Goal: Task Accomplishment & Management: Manage account settings

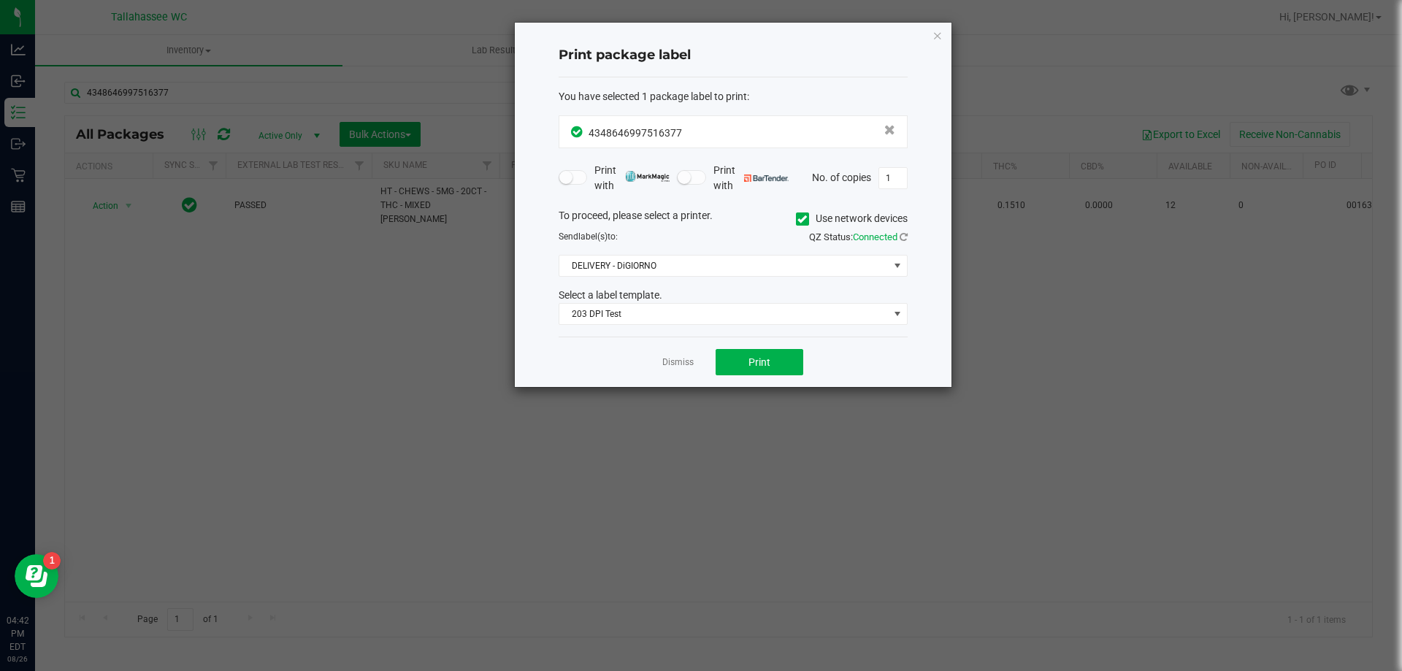
click at [624, 350] on div "Dismiss Print" at bounding box center [732, 362] width 349 height 50
click at [663, 364] on link "Dismiss" at bounding box center [677, 362] width 31 height 12
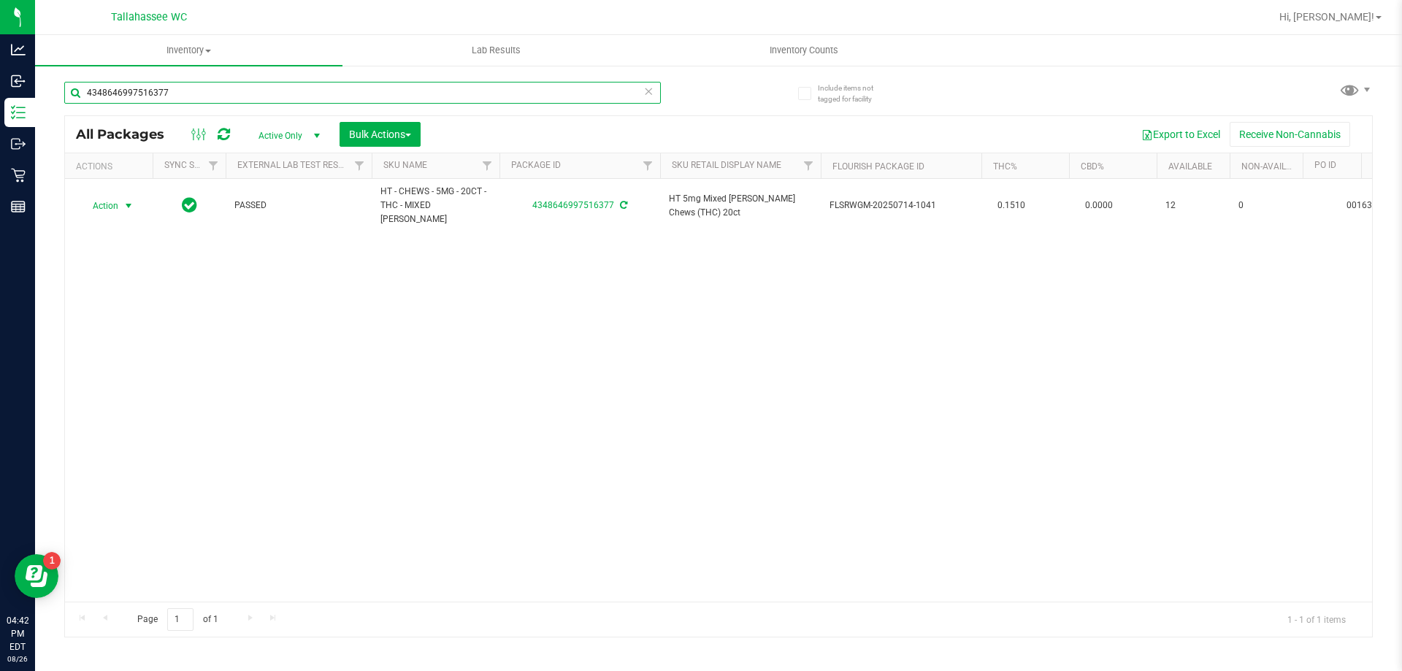
click at [380, 98] on input "4348646997516377" at bounding box center [362, 93] width 596 height 22
click at [380, 97] on input "4348646997516377" at bounding box center [362, 93] width 596 height 22
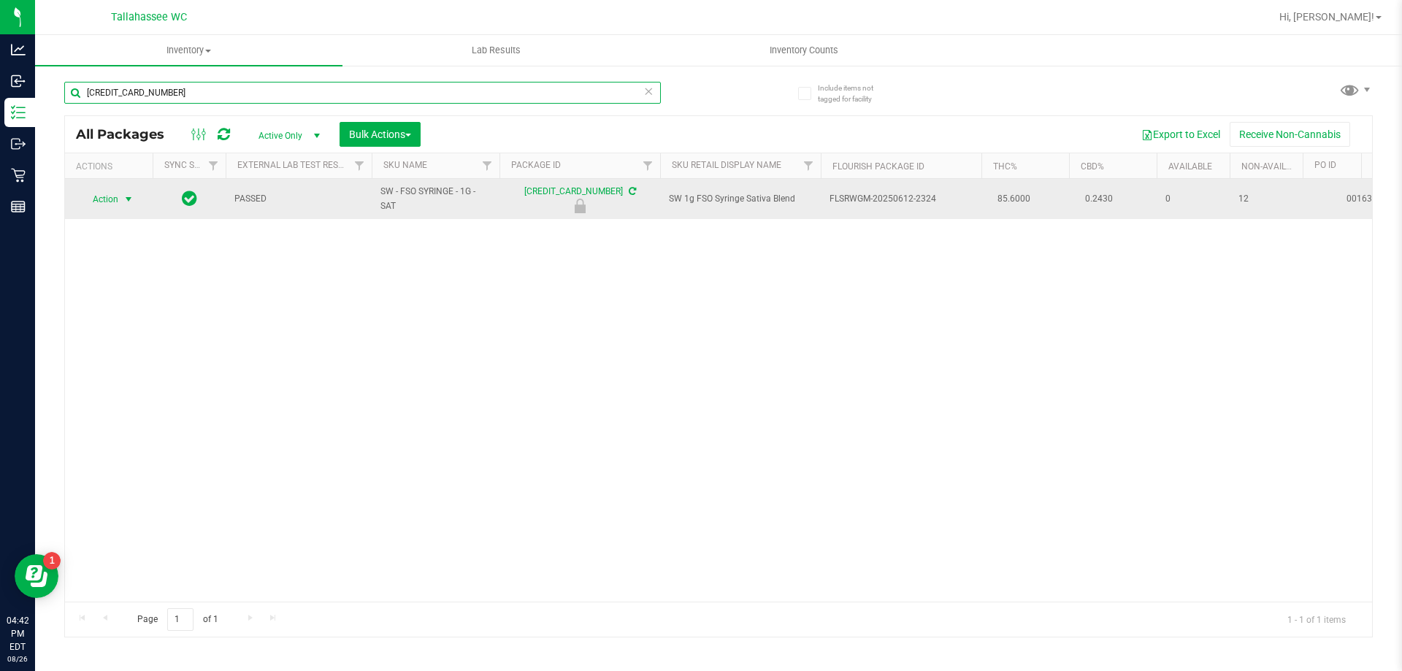
type input "[CREDIT_CARD_NUMBER]"
click at [131, 197] on span "select" at bounding box center [129, 199] width 12 height 12
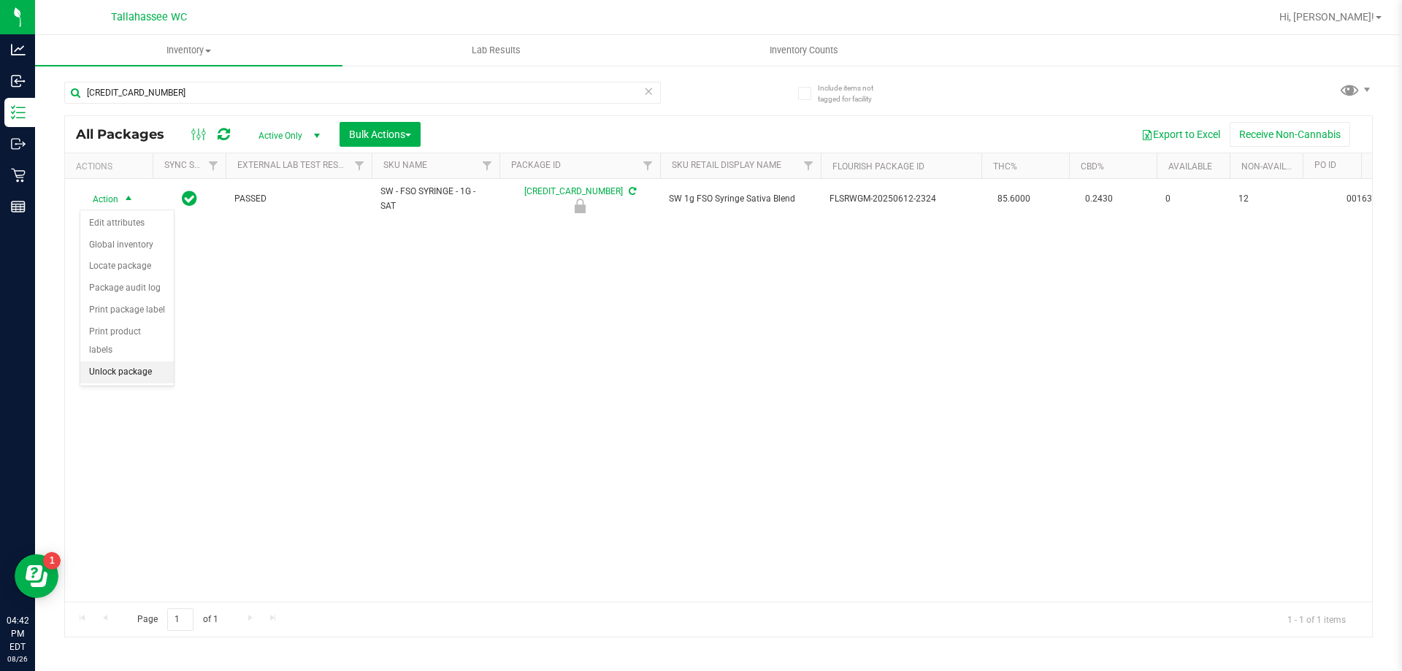
click at [131, 361] on li "Unlock package" at bounding box center [126, 372] width 93 height 22
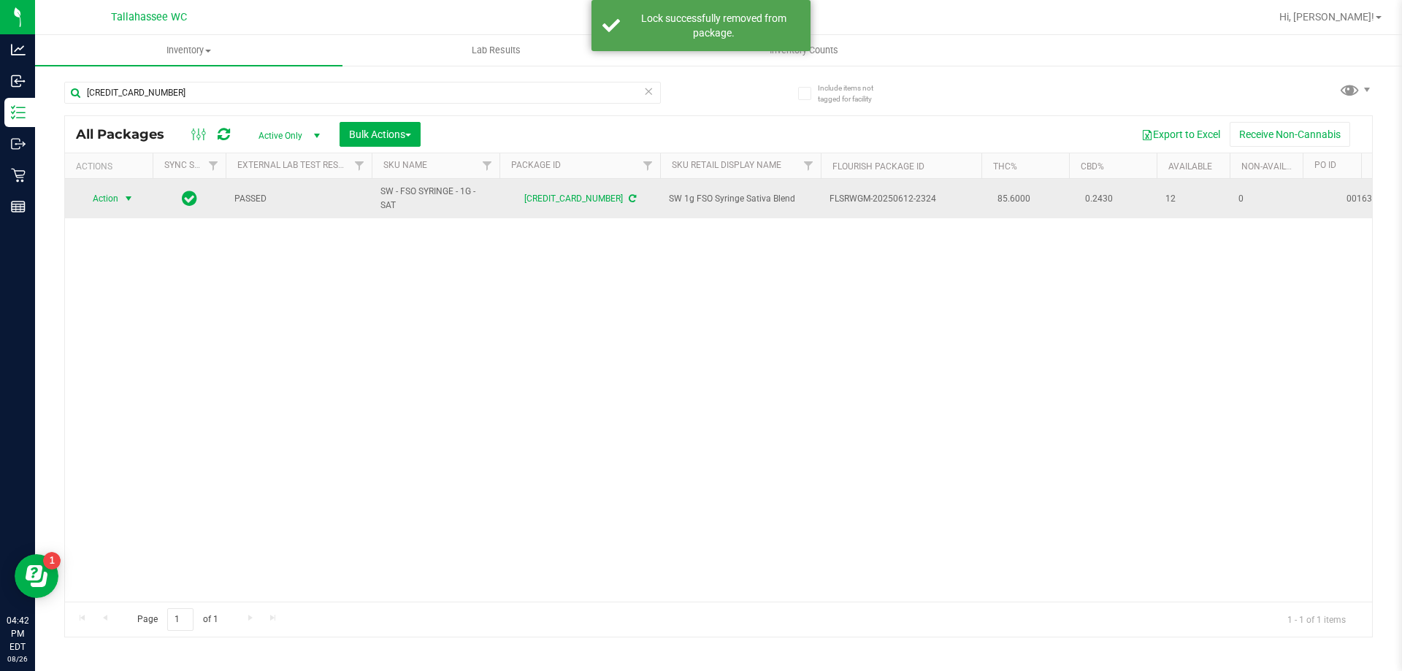
click at [133, 193] on span "select" at bounding box center [129, 199] width 12 height 12
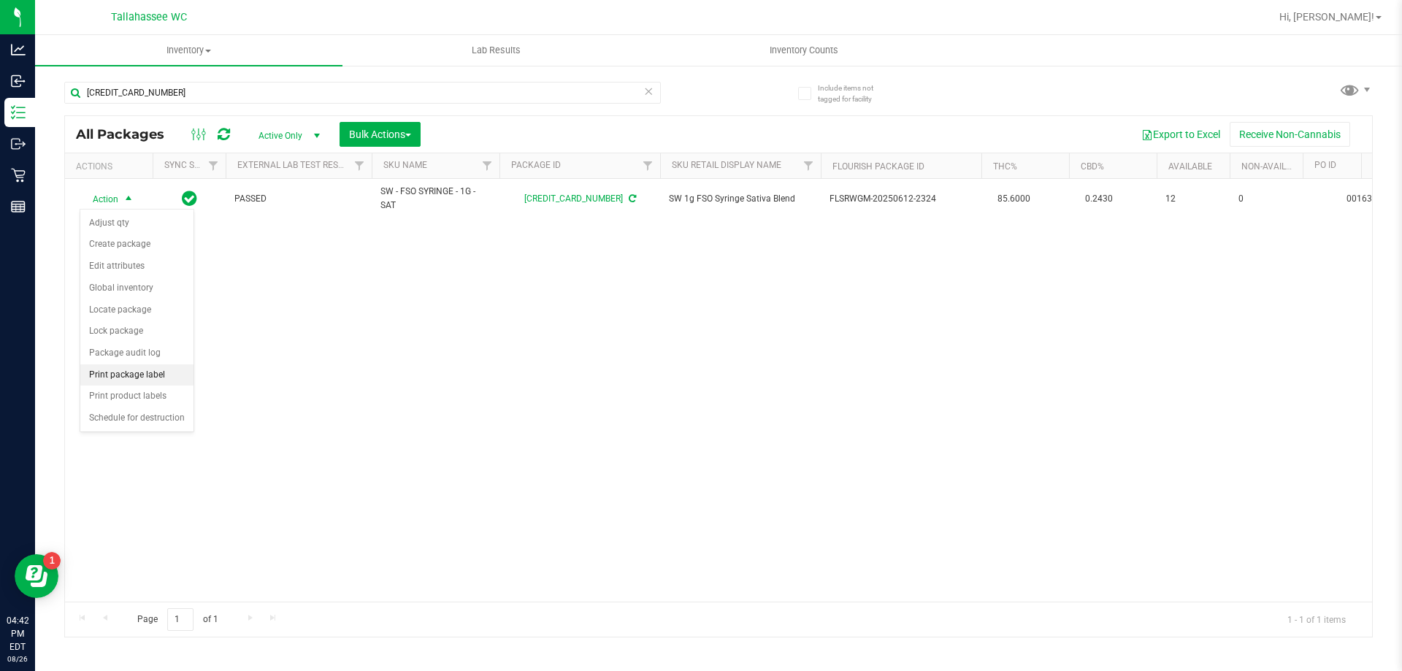
click at [129, 376] on li "Print package label" at bounding box center [136, 375] width 113 height 22
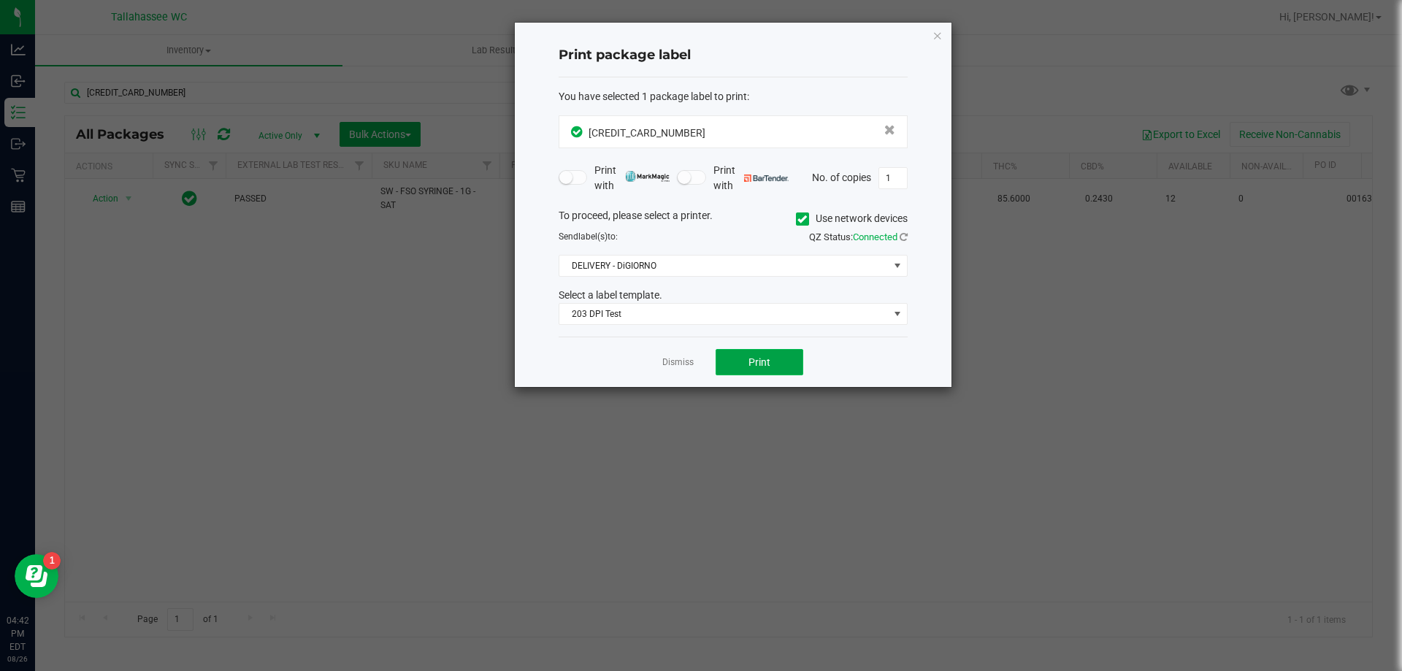
click at [731, 355] on button "Print" at bounding box center [759, 362] width 88 height 26
click at [661, 361] on div "Dismiss Print" at bounding box center [732, 362] width 349 height 50
click at [671, 360] on link "Dismiss" at bounding box center [677, 362] width 31 height 12
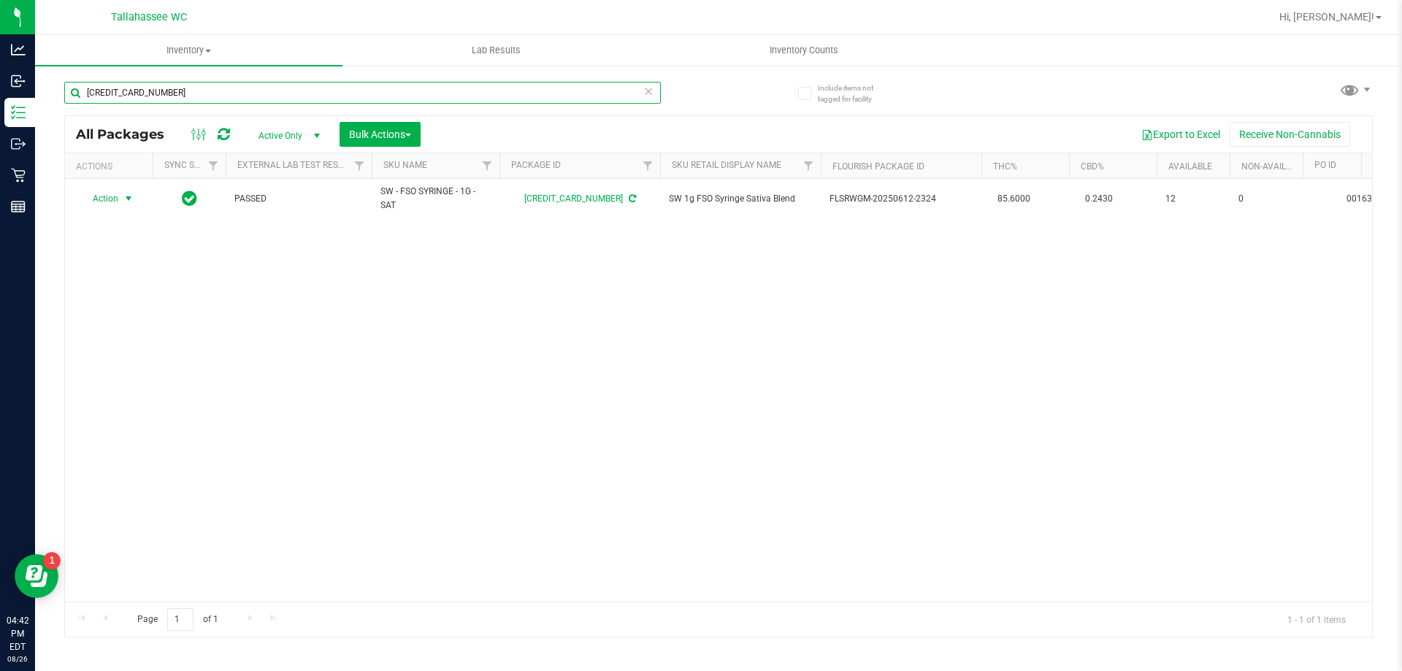
click at [291, 91] on input "[CREDIT_CARD_NUMBER]" at bounding box center [362, 93] width 596 height 22
type input "9762644533716225"
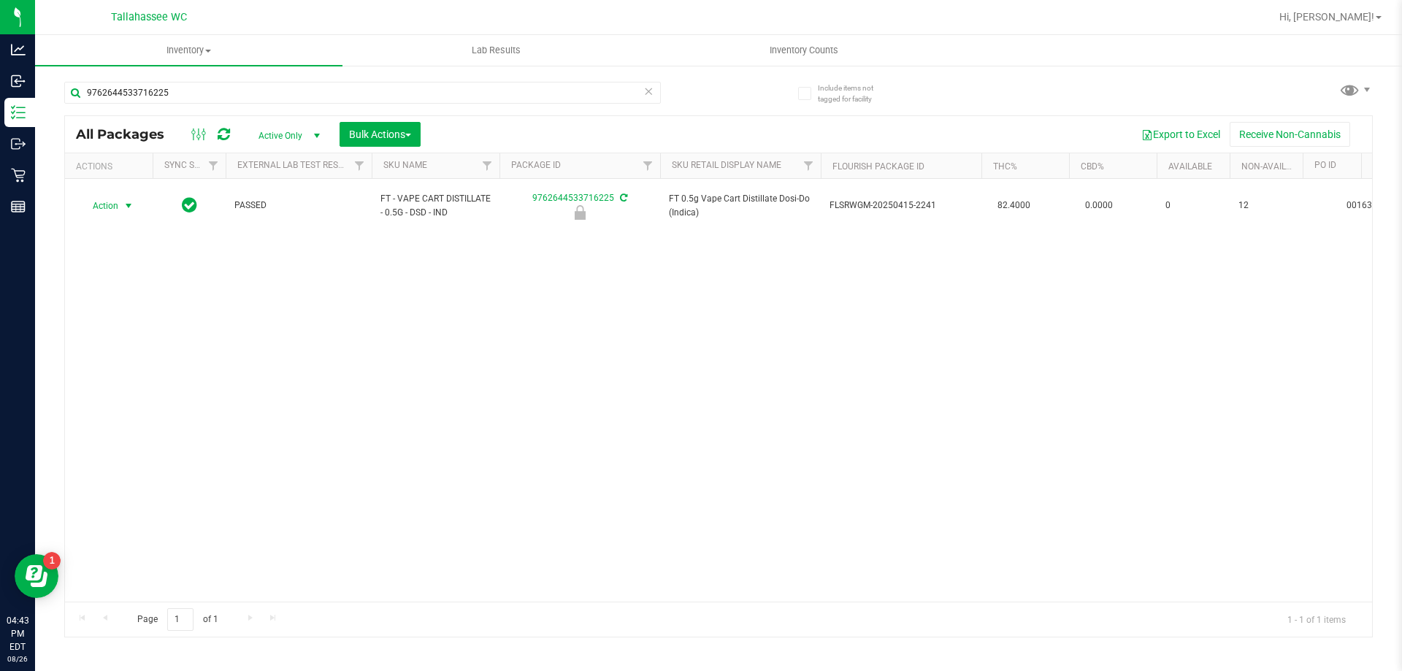
click at [128, 200] on span "select" at bounding box center [129, 206] width 12 height 12
click at [149, 361] on li "Unlock package" at bounding box center [126, 372] width 93 height 22
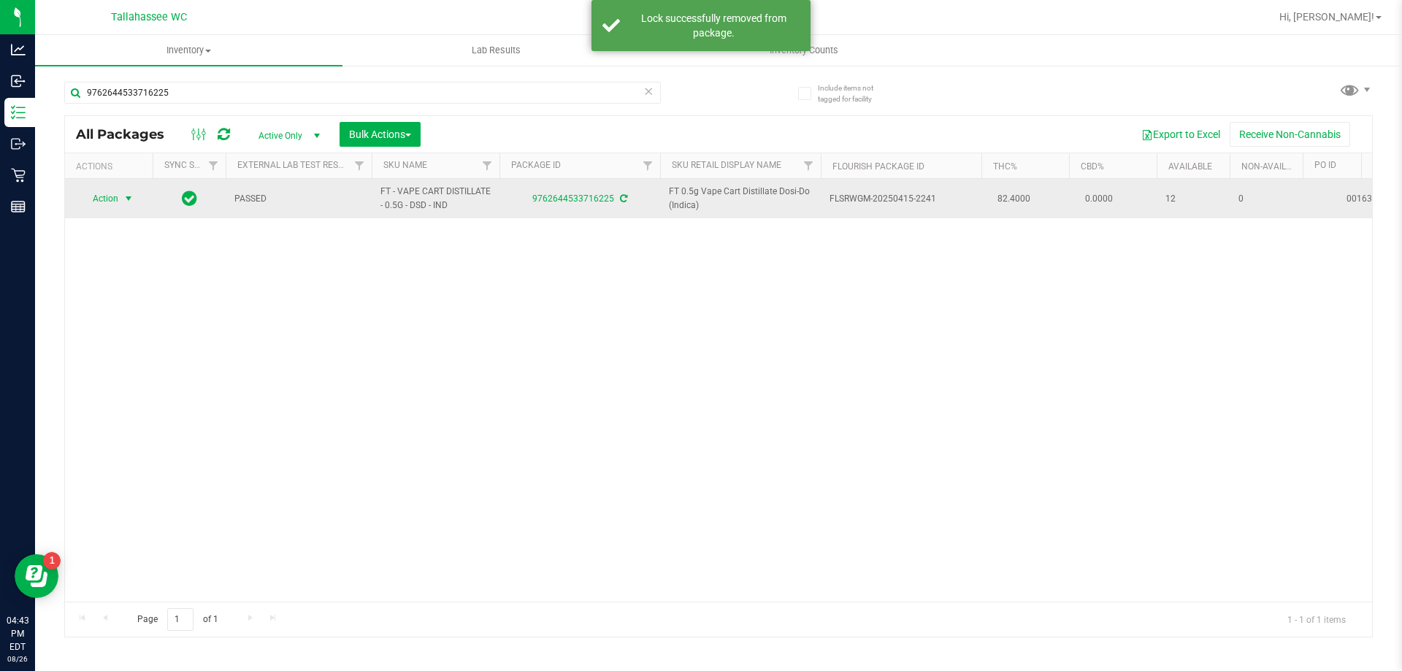
click at [128, 198] on span "select" at bounding box center [129, 199] width 12 height 12
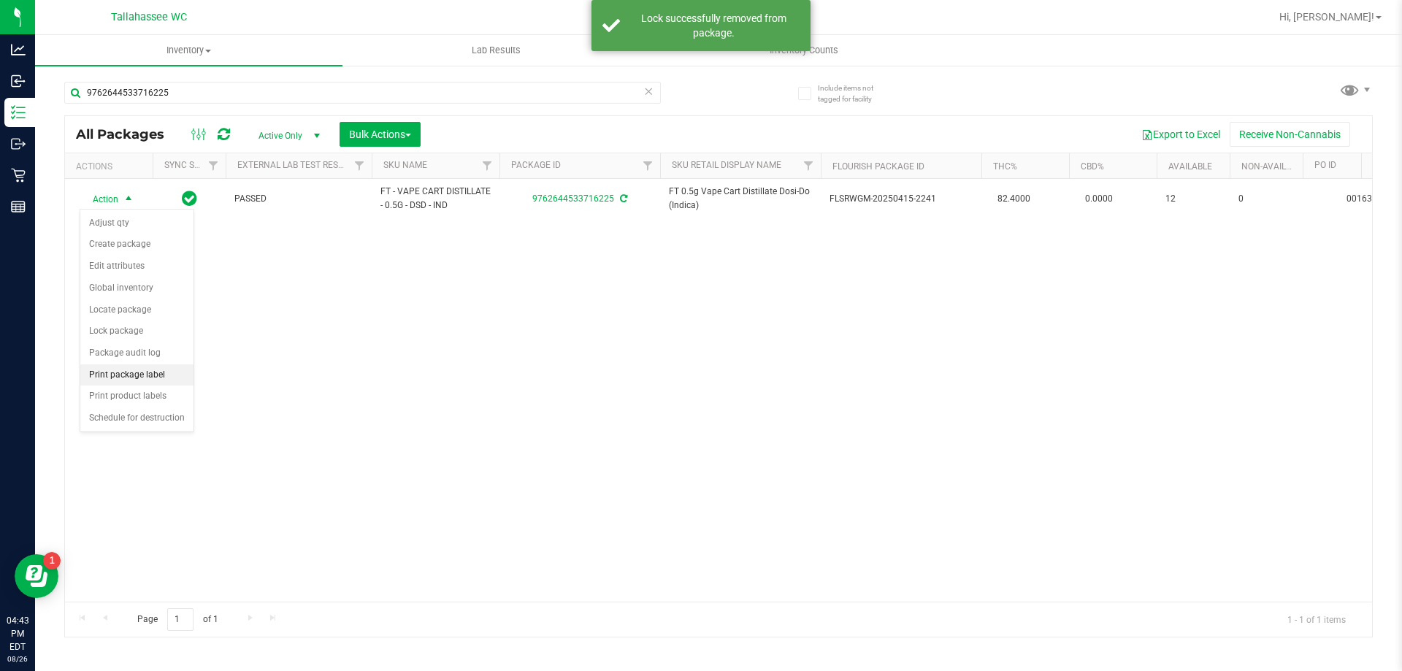
click at [171, 376] on li "Print package label" at bounding box center [136, 375] width 113 height 22
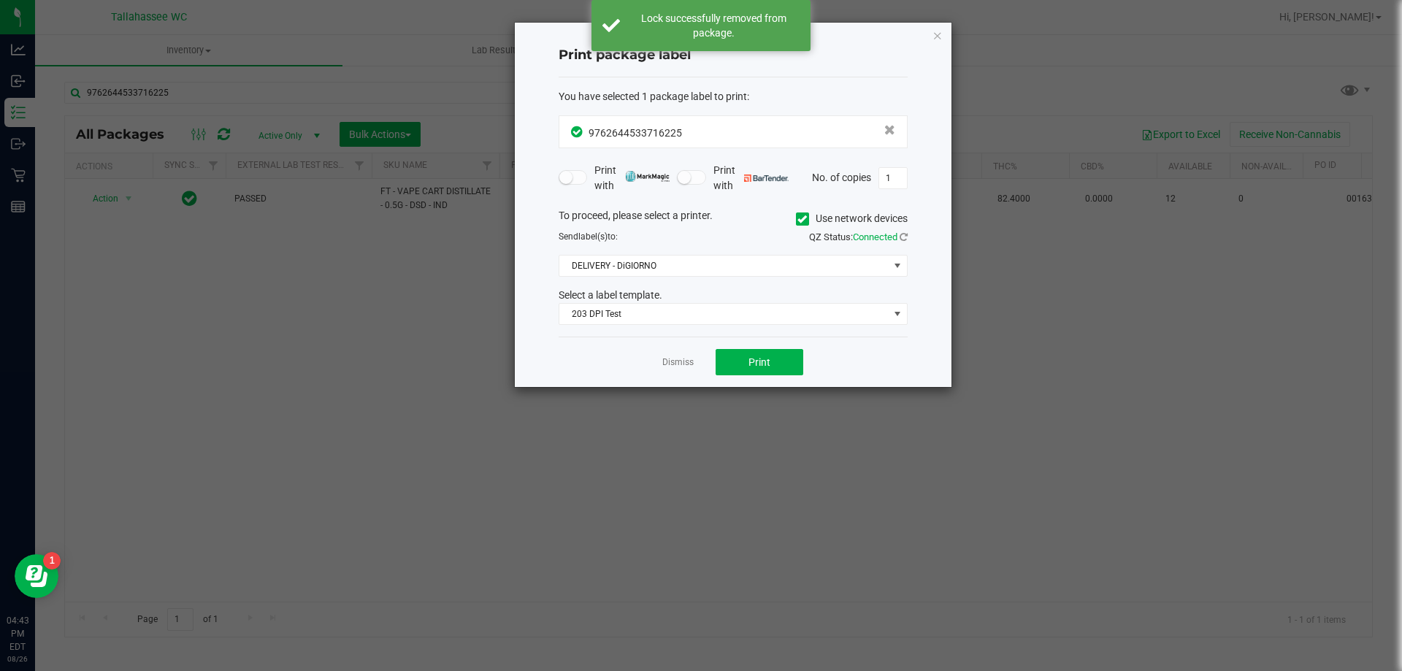
click at [735, 377] on div "Dismiss Print" at bounding box center [732, 362] width 349 height 50
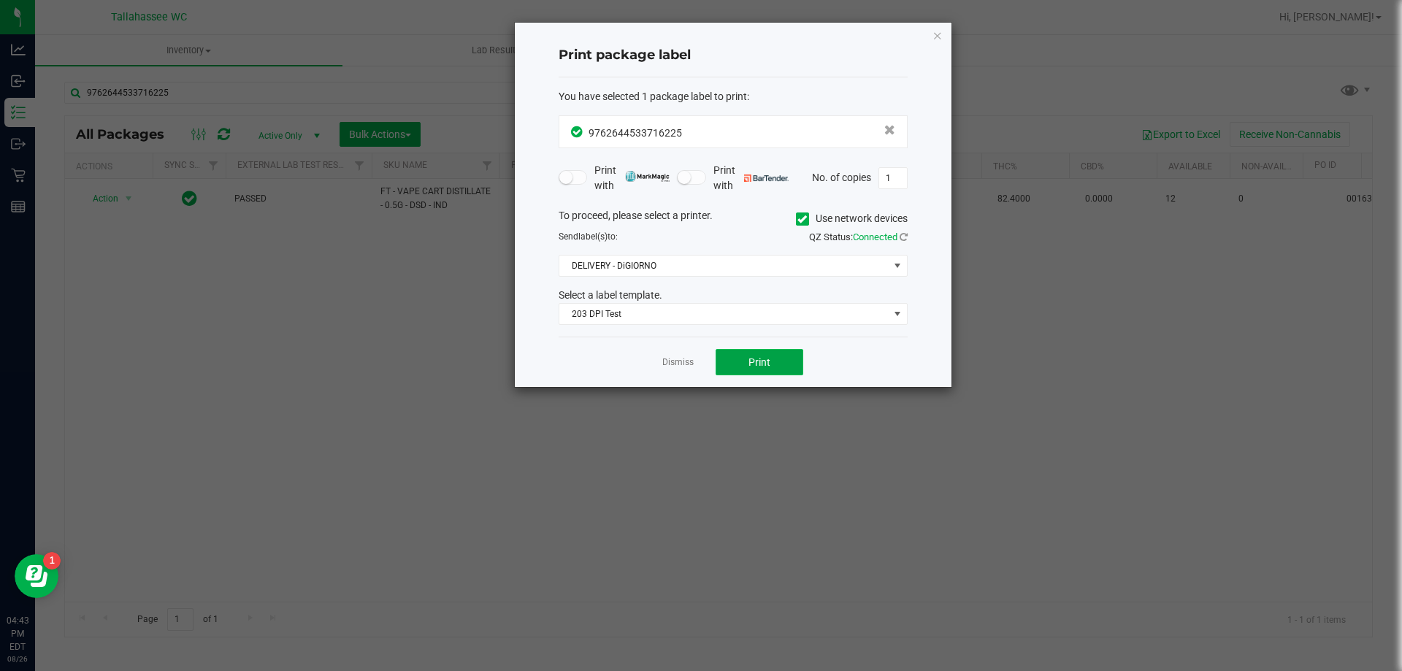
click at [736, 368] on button "Print" at bounding box center [759, 362] width 88 height 26
click at [688, 359] on link "Dismiss" at bounding box center [677, 362] width 31 height 12
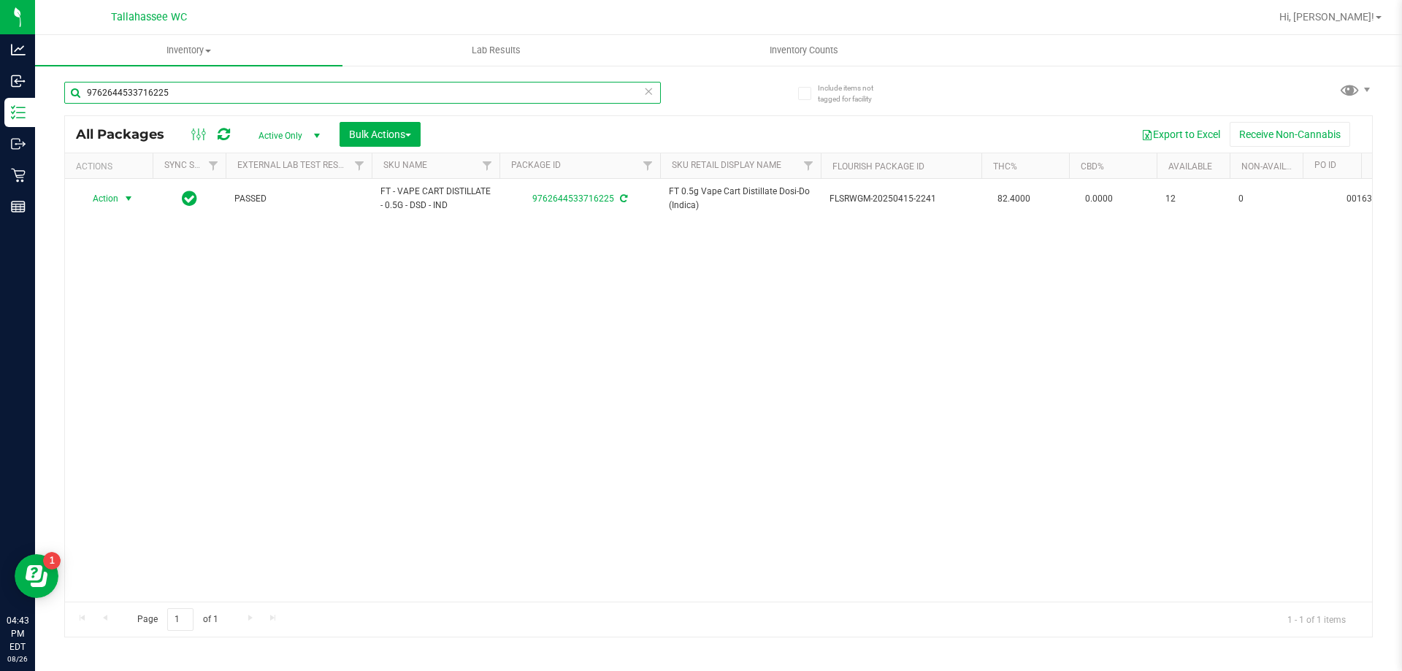
click at [558, 97] on input "9762644533716225" at bounding box center [362, 93] width 596 height 22
click at [557, 97] on input "9762644533716225" at bounding box center [362, 93] width 596 height 22
type input "6782931137857697"
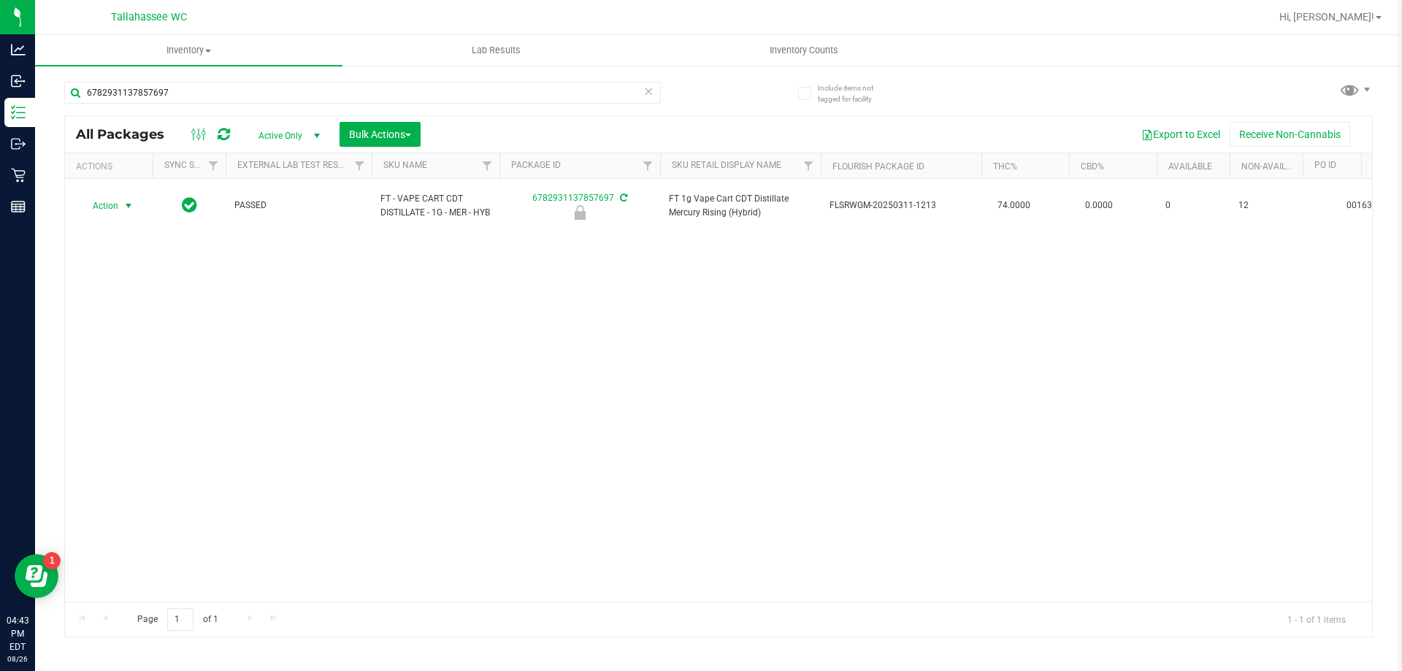
click at [128, 207] on span "select" at bounding box center [129, 206] width 12 height 12
click at [119, 368] on li "Unlock package" at bounding box center [126, 379] width 93 height 22
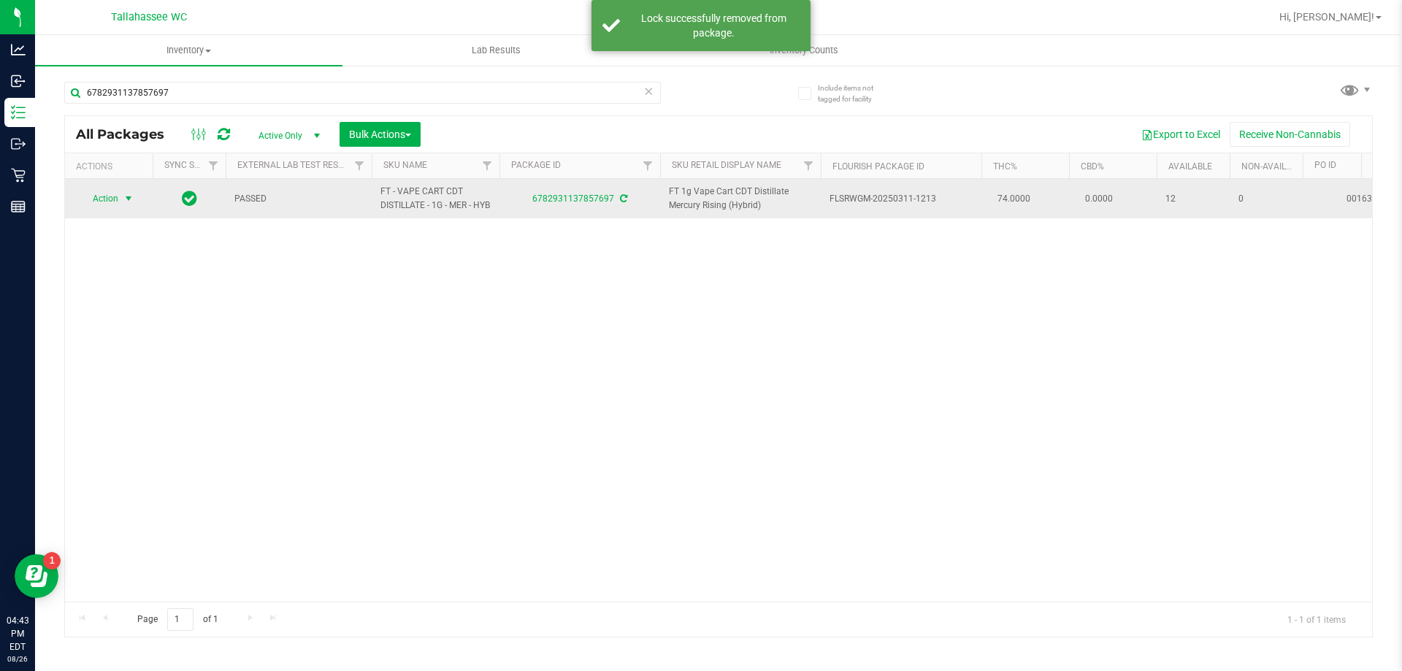
click at [125, 204] on span "select" at bounding box center [129, 199] width 12 height 12
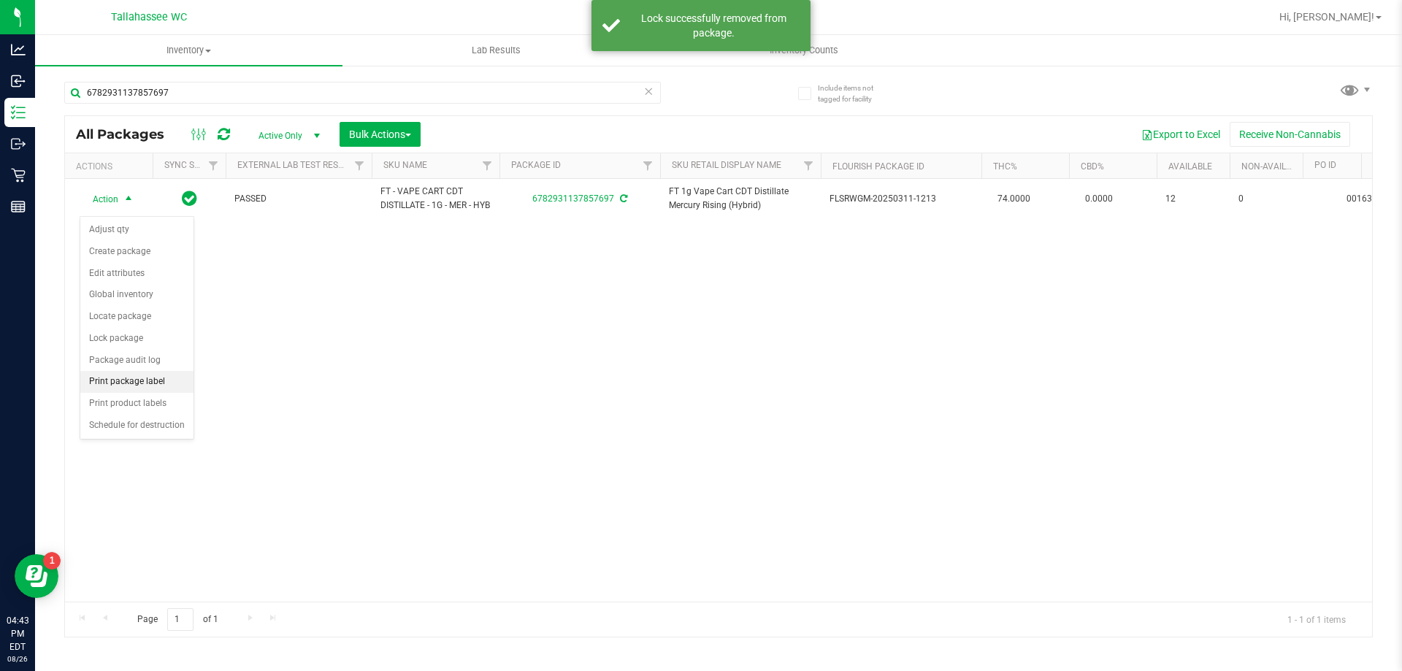
drag, startPoint x: 141, startPoint y: 384, endPoint x: 178, endPoint y: 375, distance: 38.2
click at [140, 384] on li "Print package label" at bounding box center [136, 382] width 113 height 22
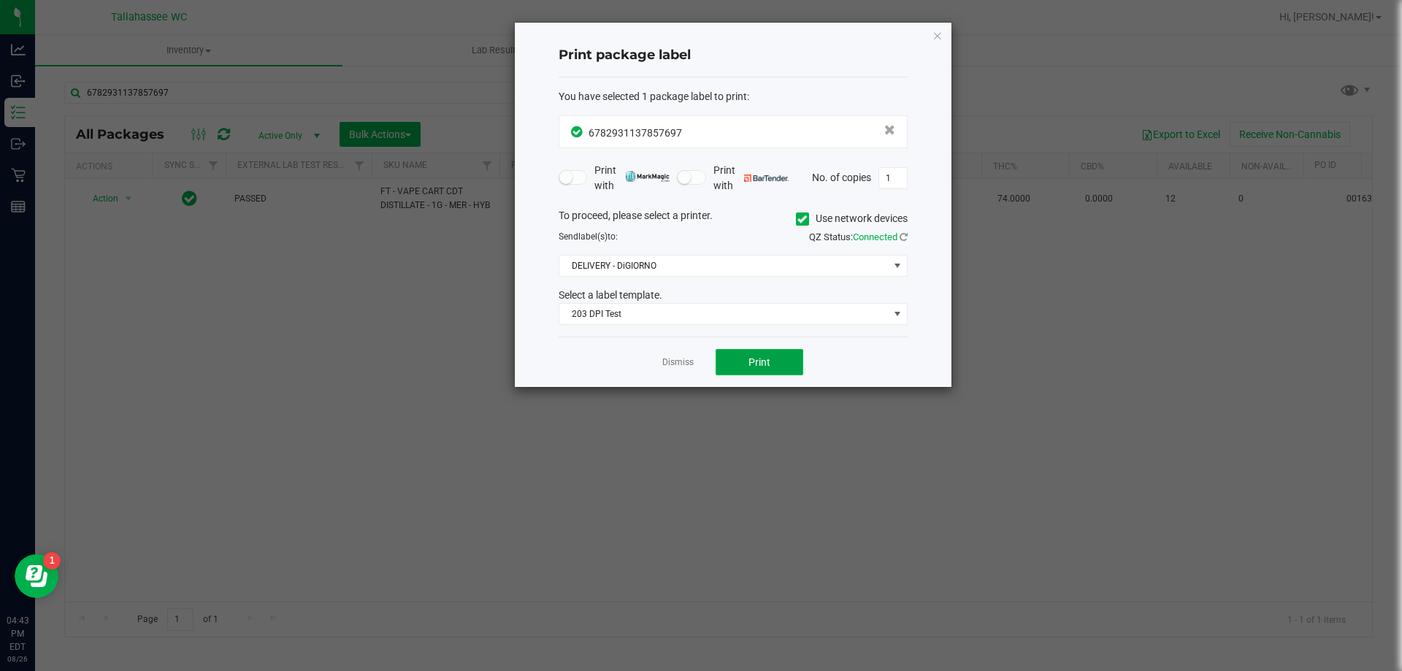
click at [731, 368] on button "Print" at bounding box center [759, 362] width 88 height 26
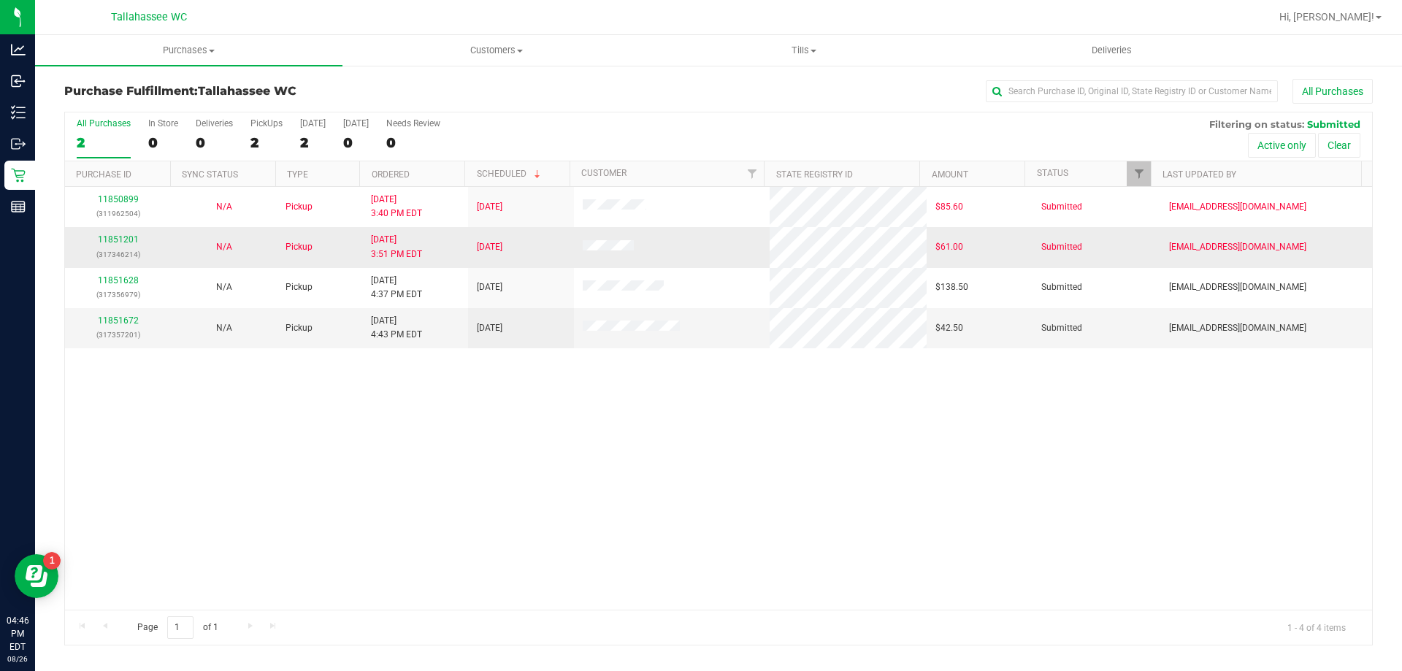
click at [128, 269] on td "11851628 (317356979)" at bounding box center [118, 288] width 106 height 40
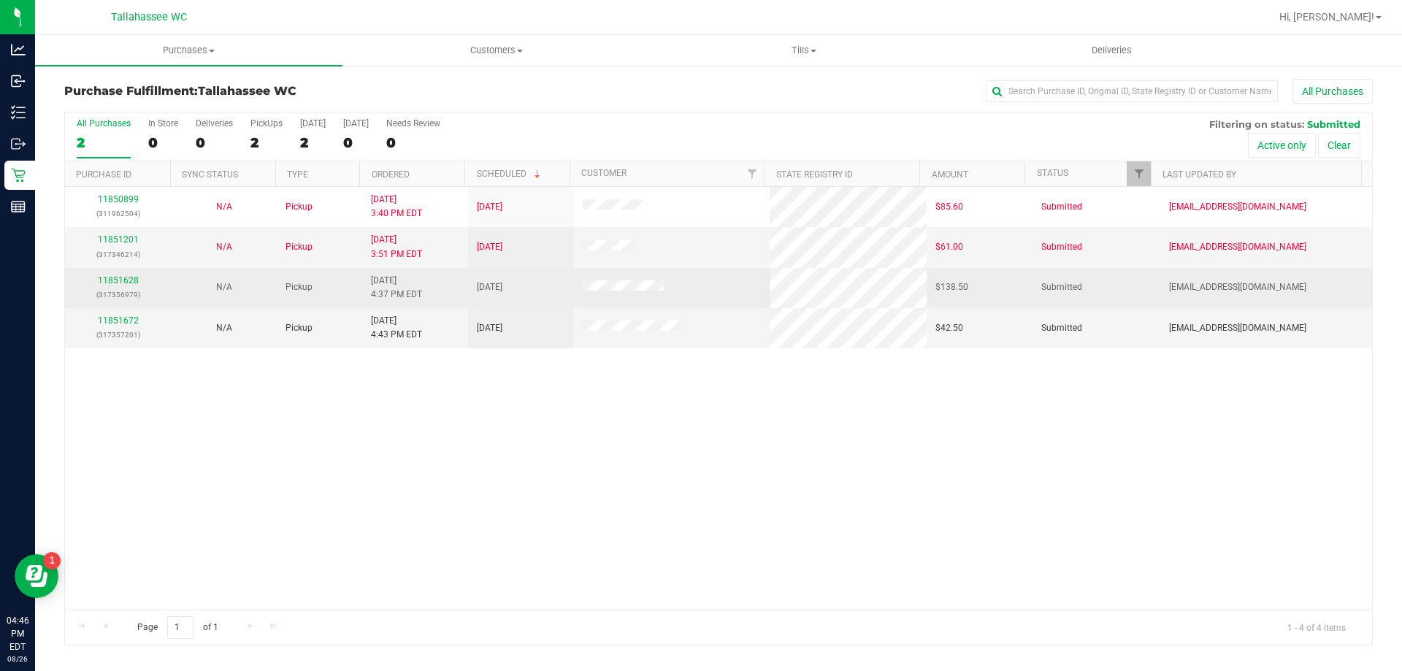
click at [127, 274] on div "11851628 (317356979)" at bounding box center [118, 288] width 88 height 28
click at [134, 276] on link "11851628" at bounding box center [118, 280] width 41 height 10
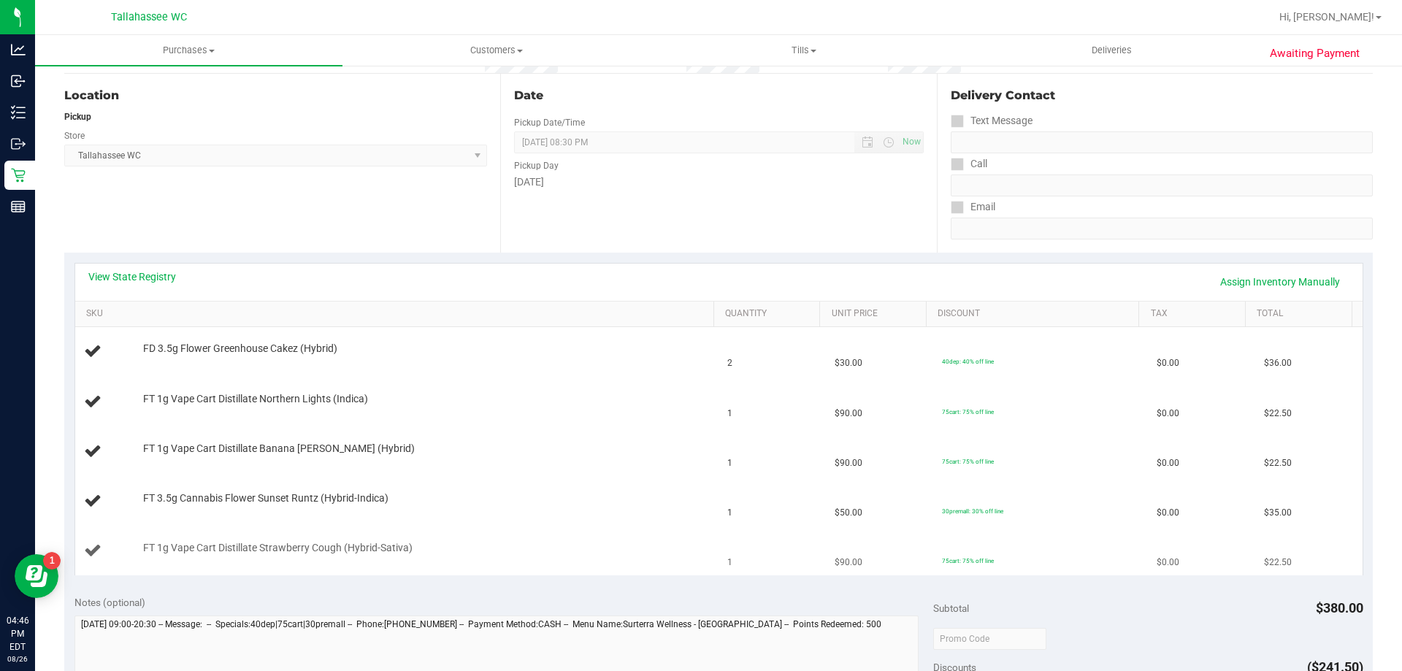
scroll to position [146, 0]
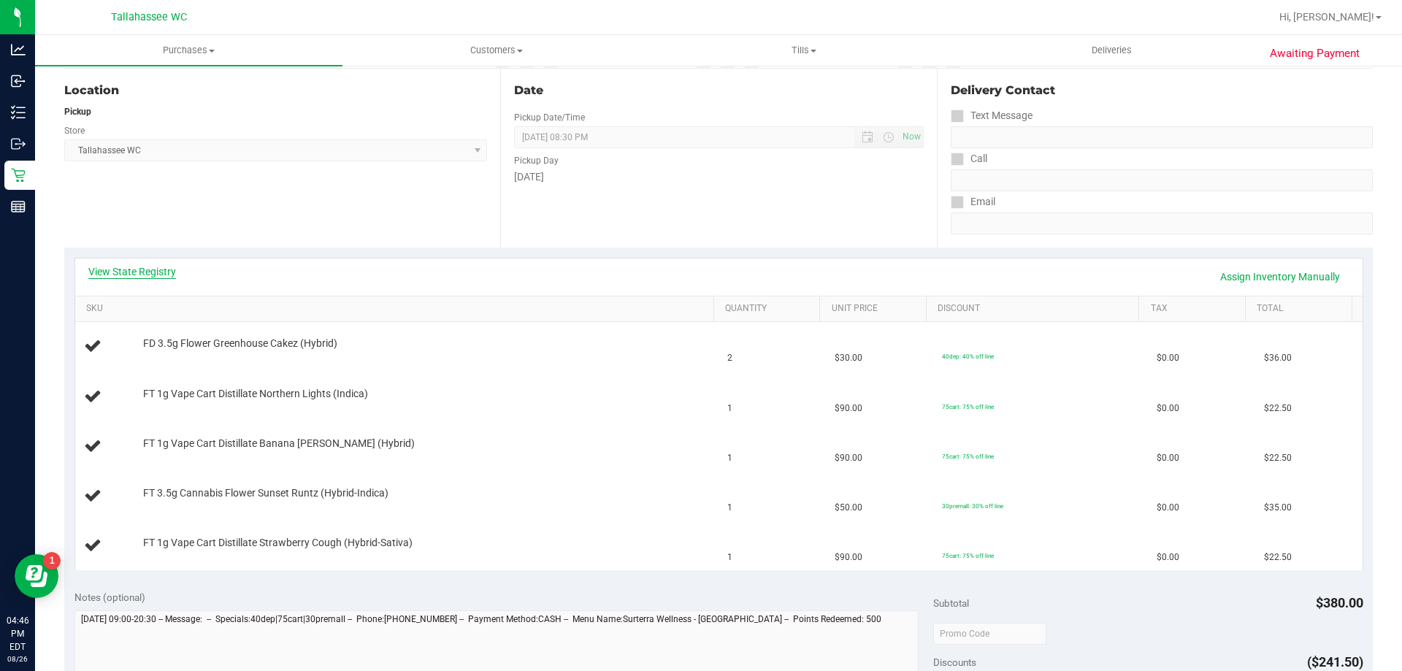
click at [153, 274] on link "View State Registry" at bounding box center [132, 271] width 88 height 15
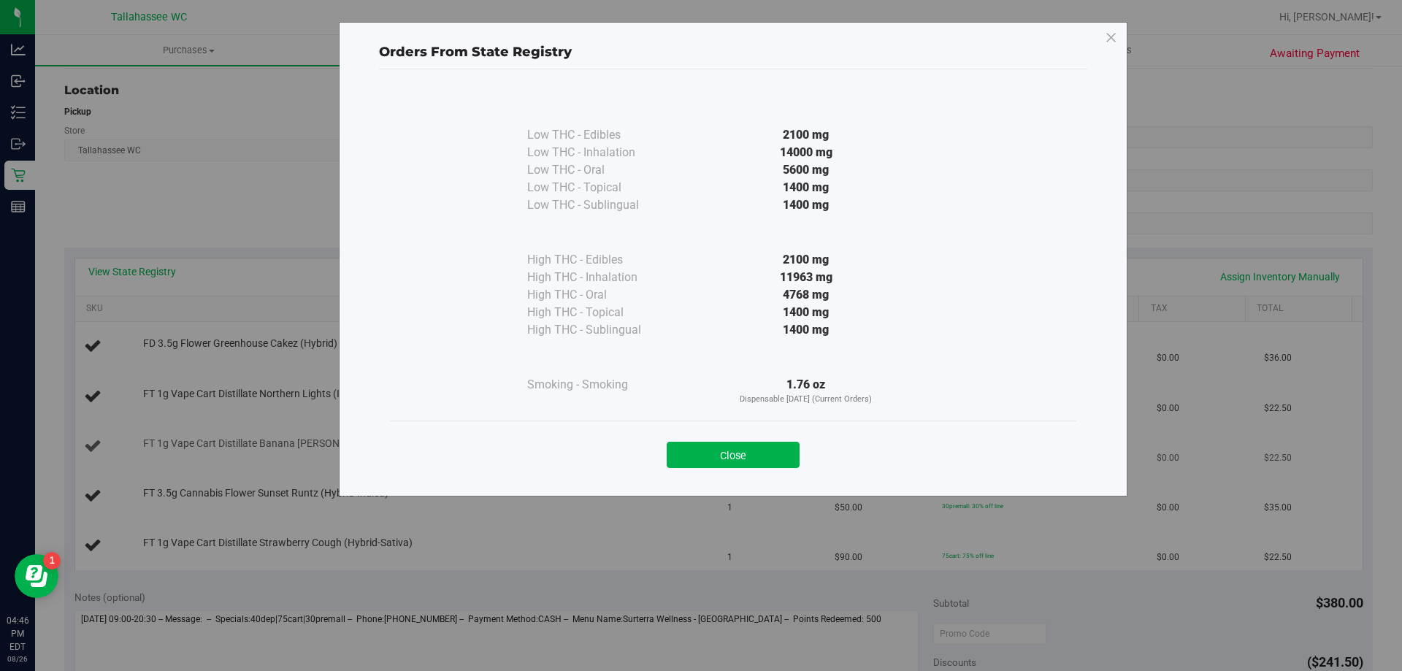
click at [734, 465] on button "Close" at bounding box center [732, 455] width 133 height 26
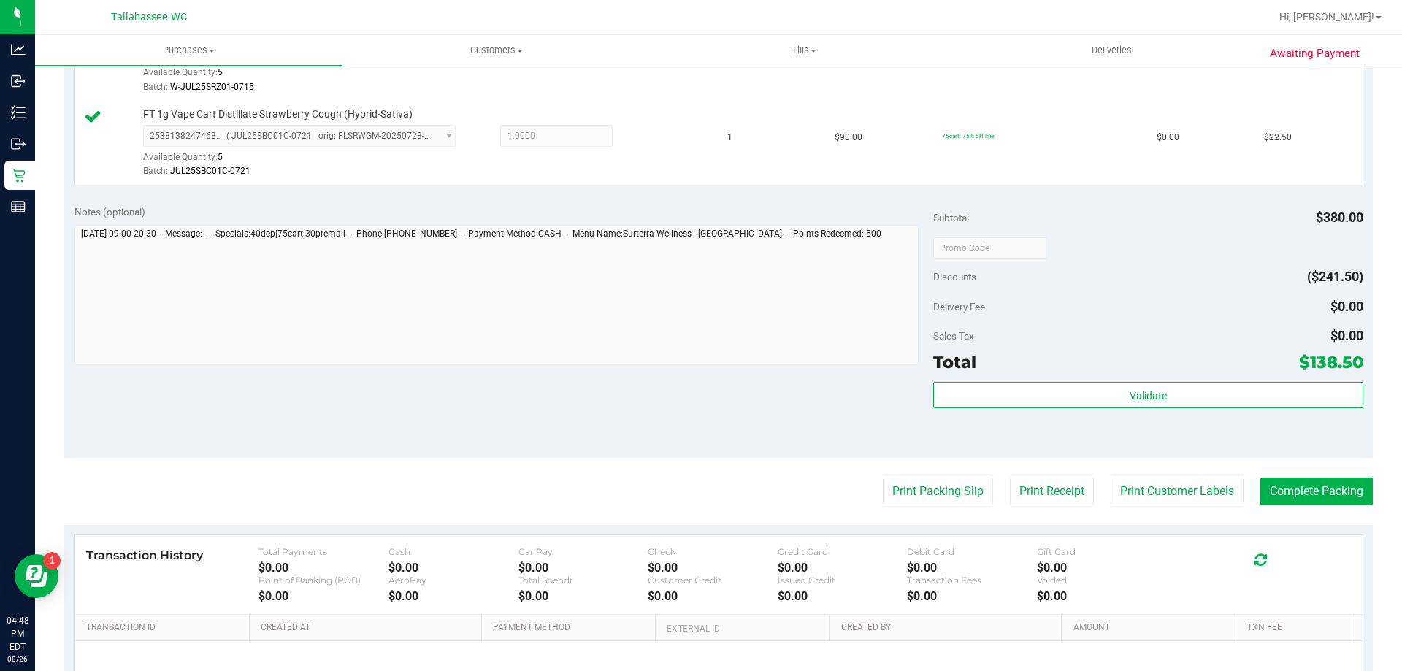
scroll to position [730, 0]
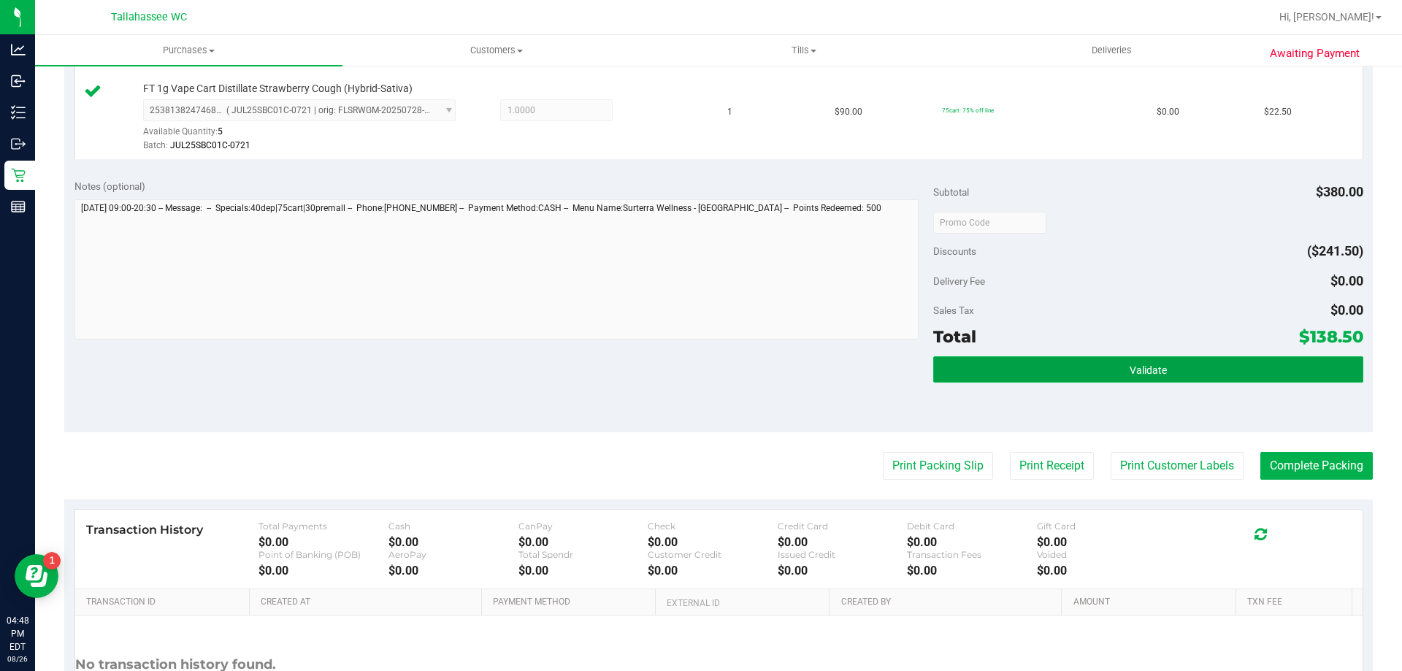
click at [997, 375] on button "Validate" at bounding box center [1147, 369] width 429 height 26
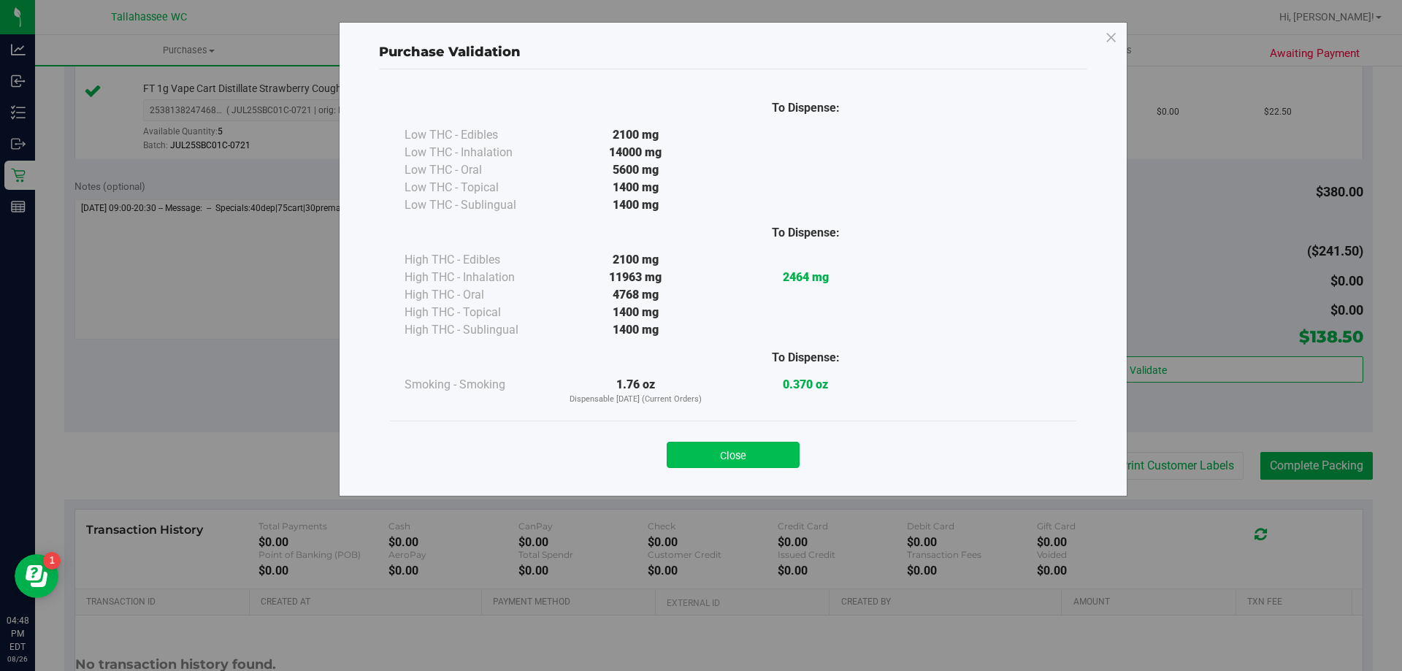
click at [772, 454] on button "Close" at bounding box center [732, 455] width 133 height 26
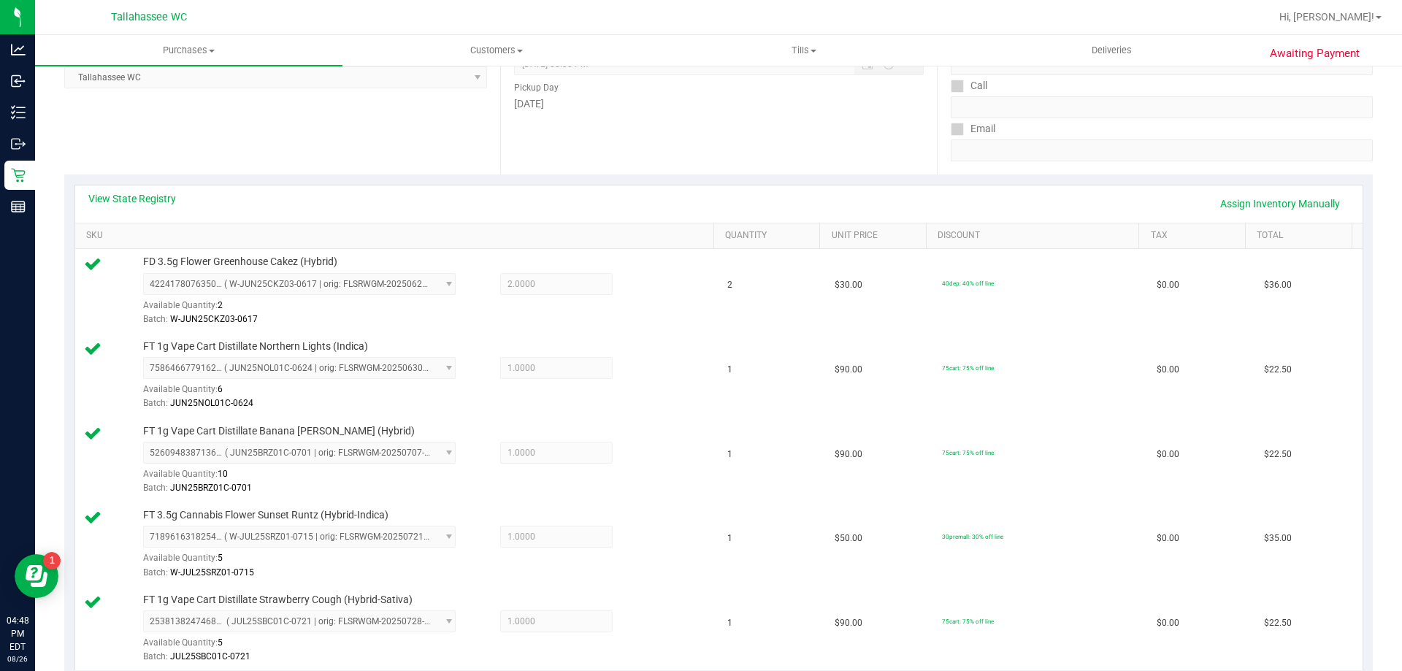
scroll to position [0, 0]
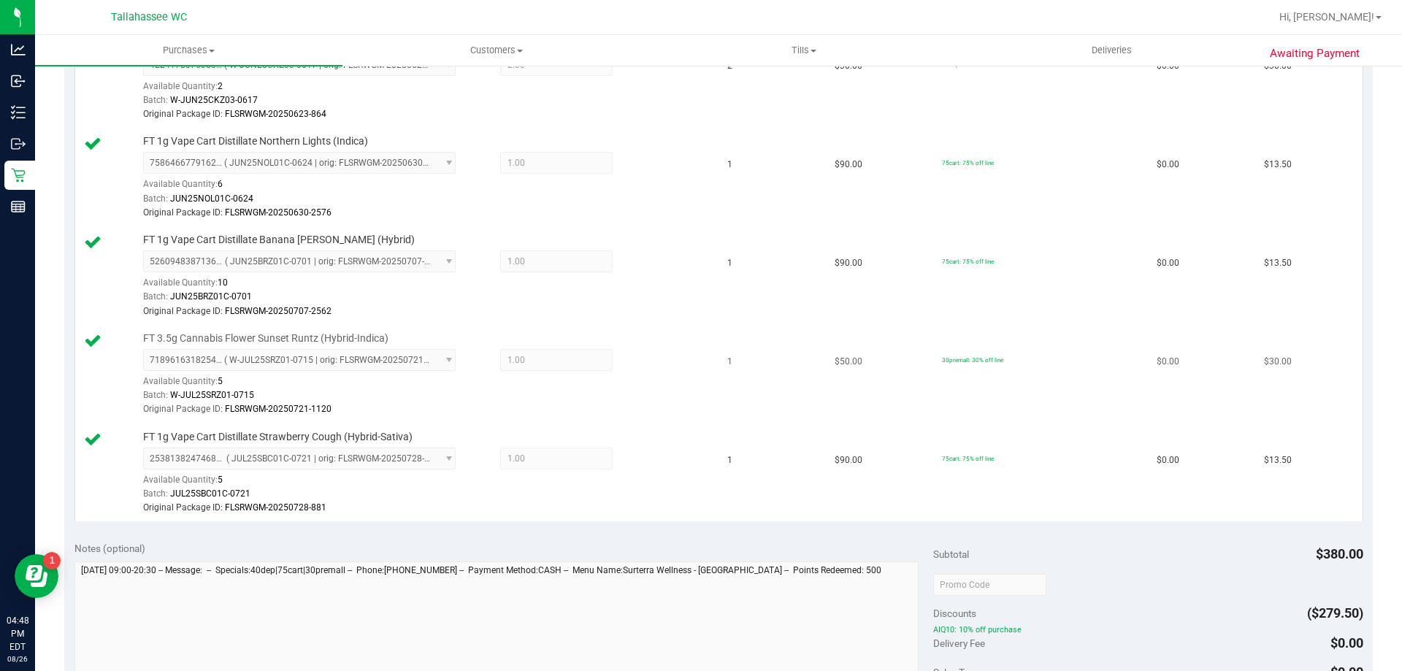
scroll to position [657, 0]
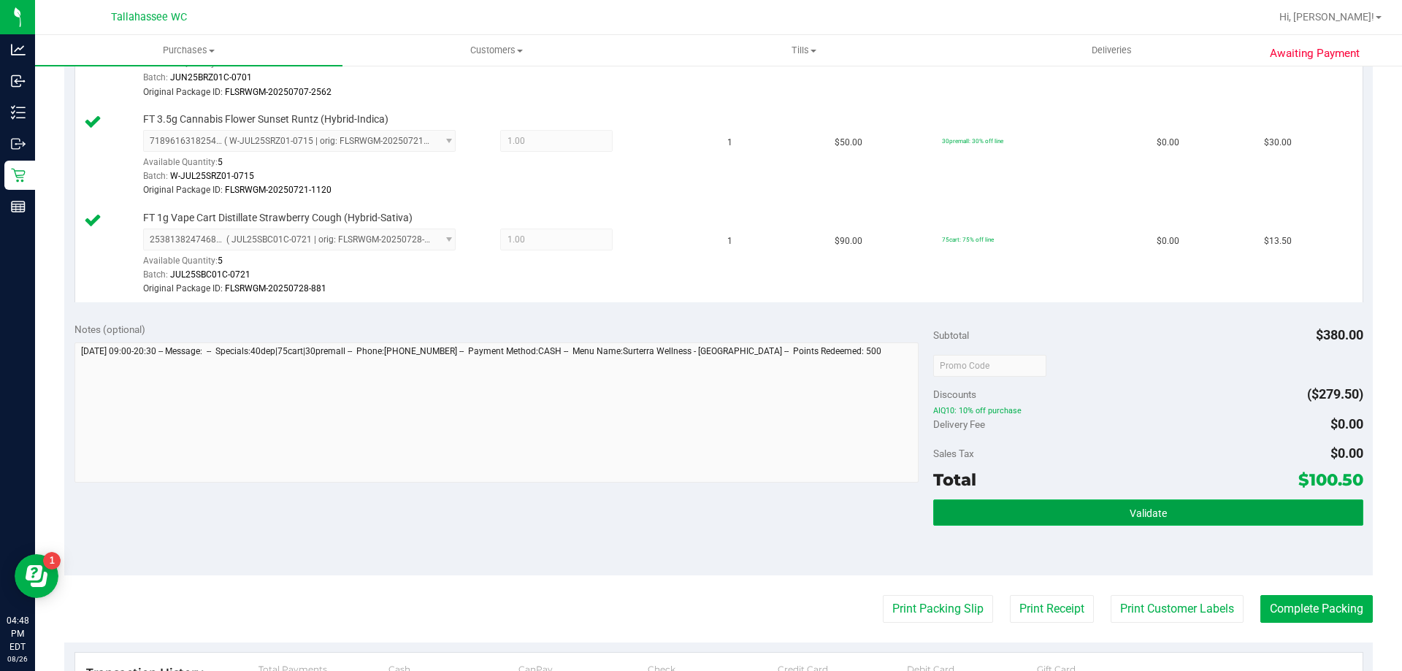
click at [984, 510] on button "Validate" at bounding box center [1147, 512] width 429 height 26
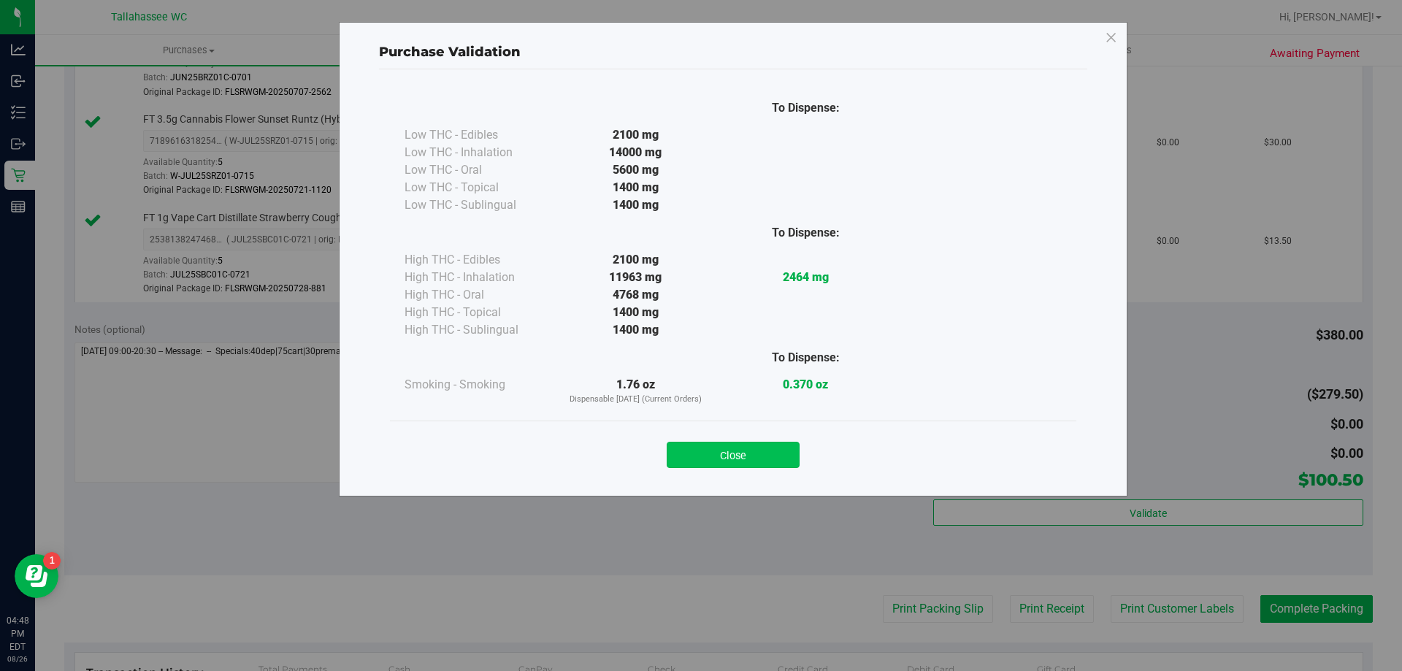
click at [772, 453] on button "Close" at bounding box center [732, 455] width 133 height 26
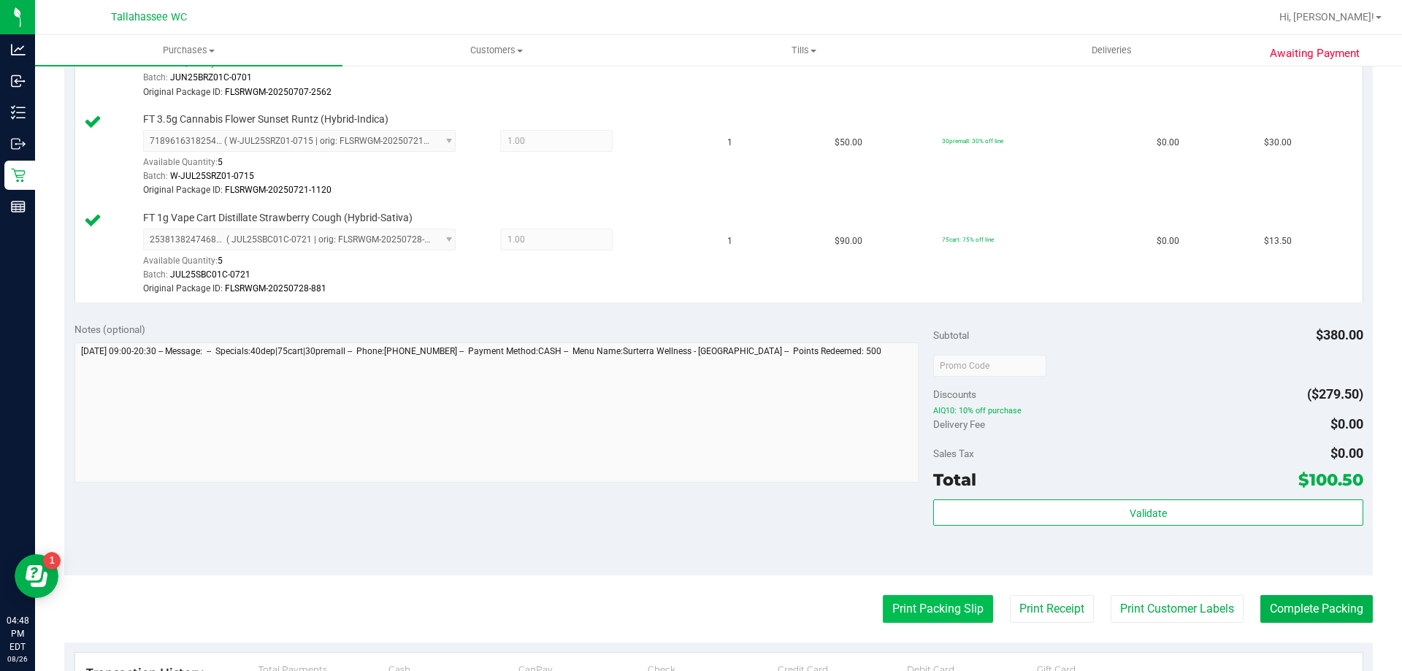
click at [915, 604] on button "Print Packing Slip" at bounding box center [938, 609] width 110 height 28
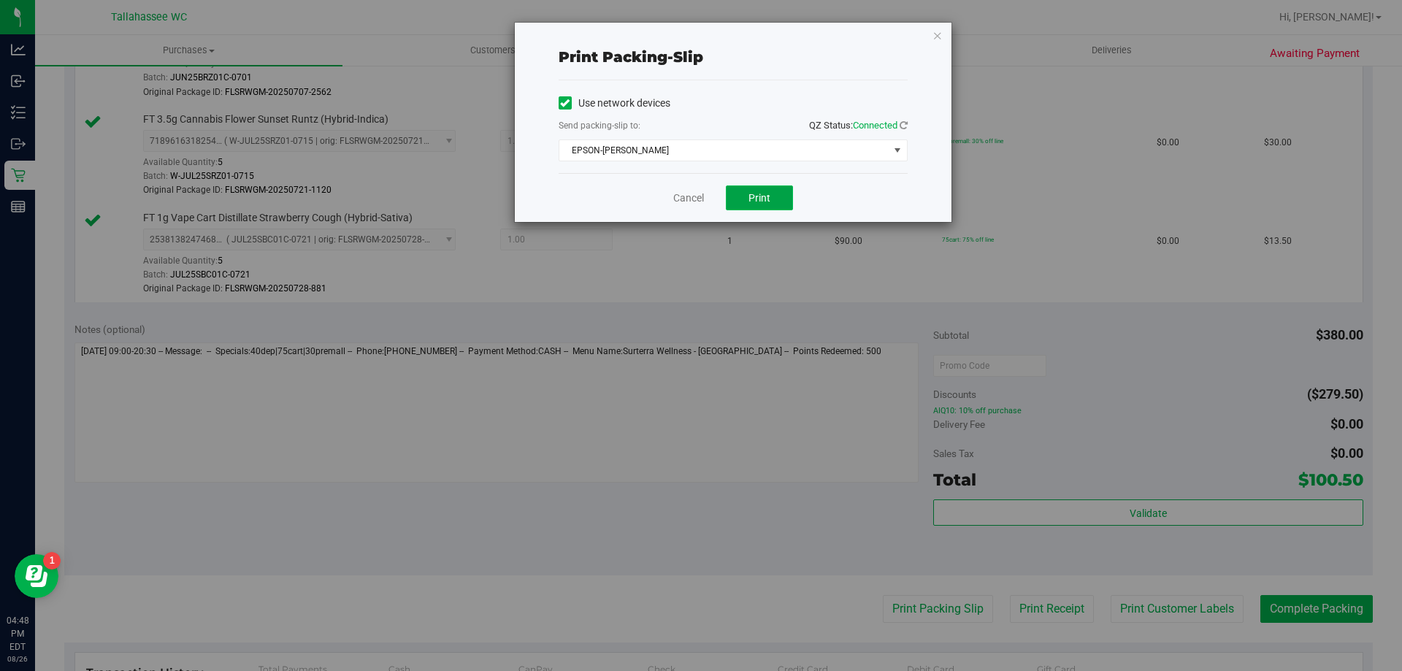
click at [770, 201] on button "Print" at bounding box center [759, 197] width 67 height 25
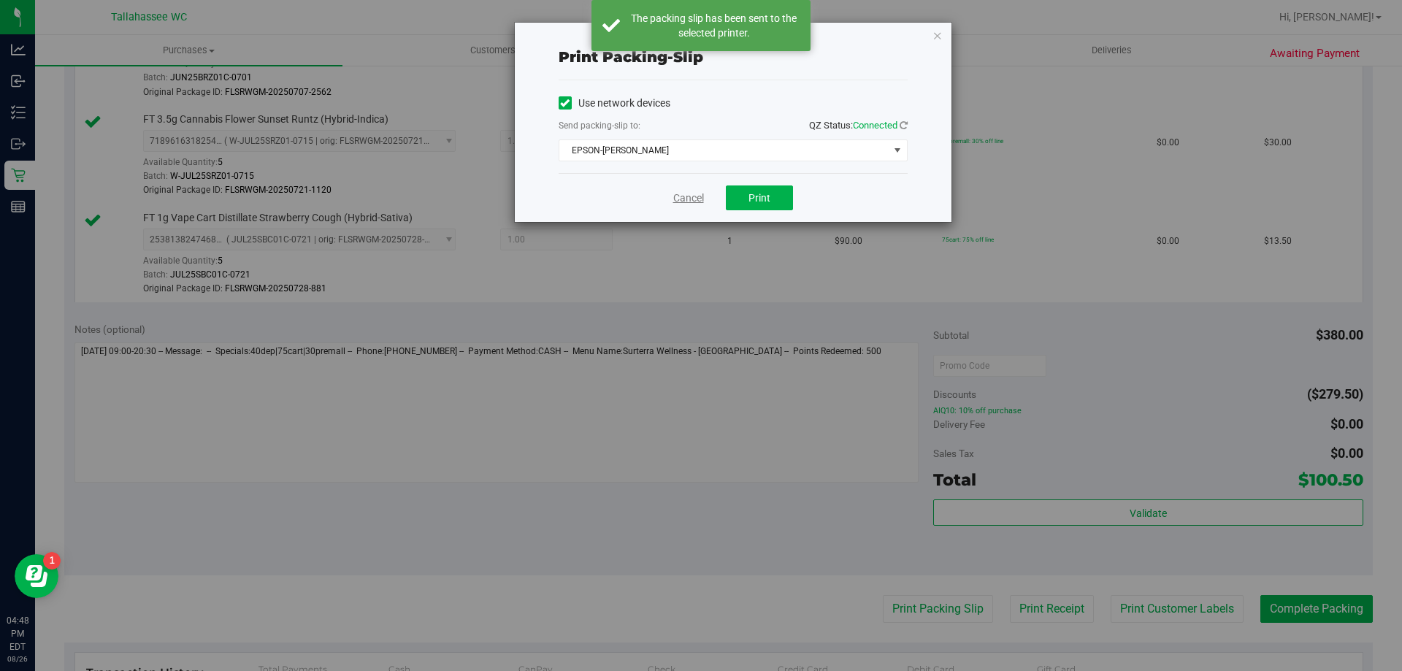
click at [685, 196] on link "Cancel" at bounding box center [688, 198] width 31 height 15
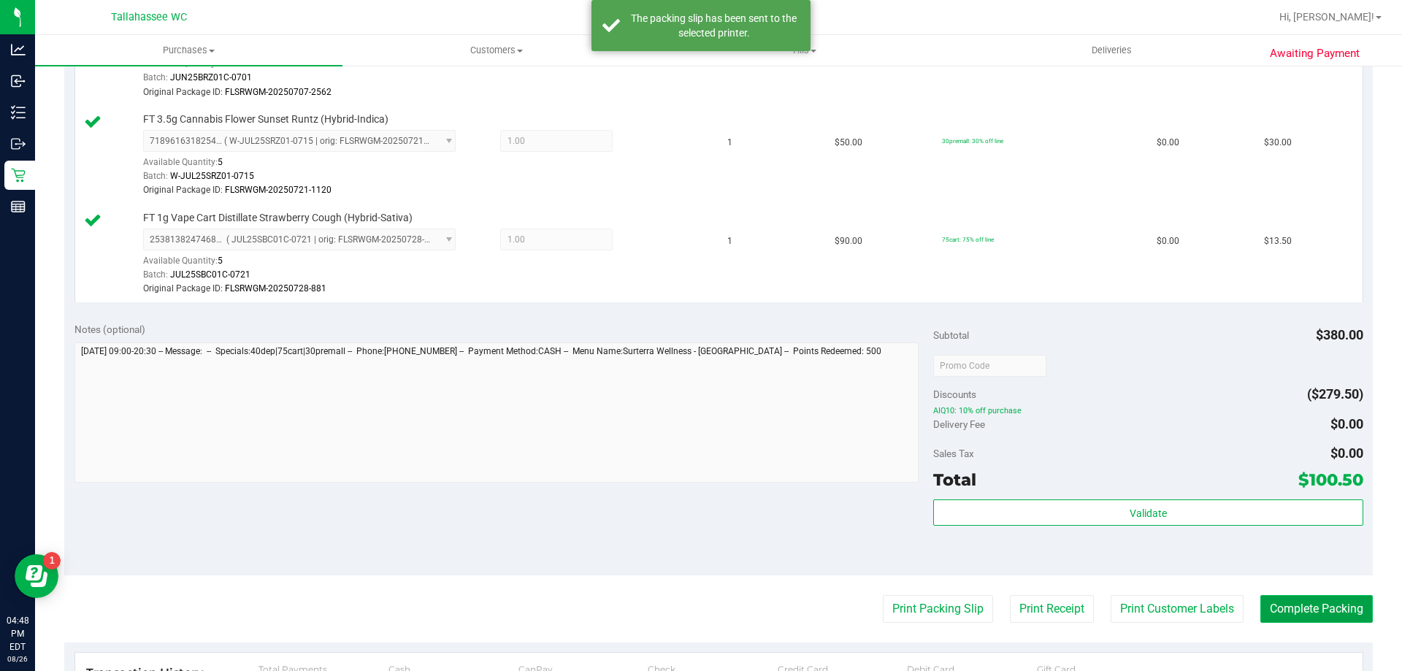
click at [1312, 612] on button "Complete Packing" at bounding box center [1316, 609] width 112 height 28
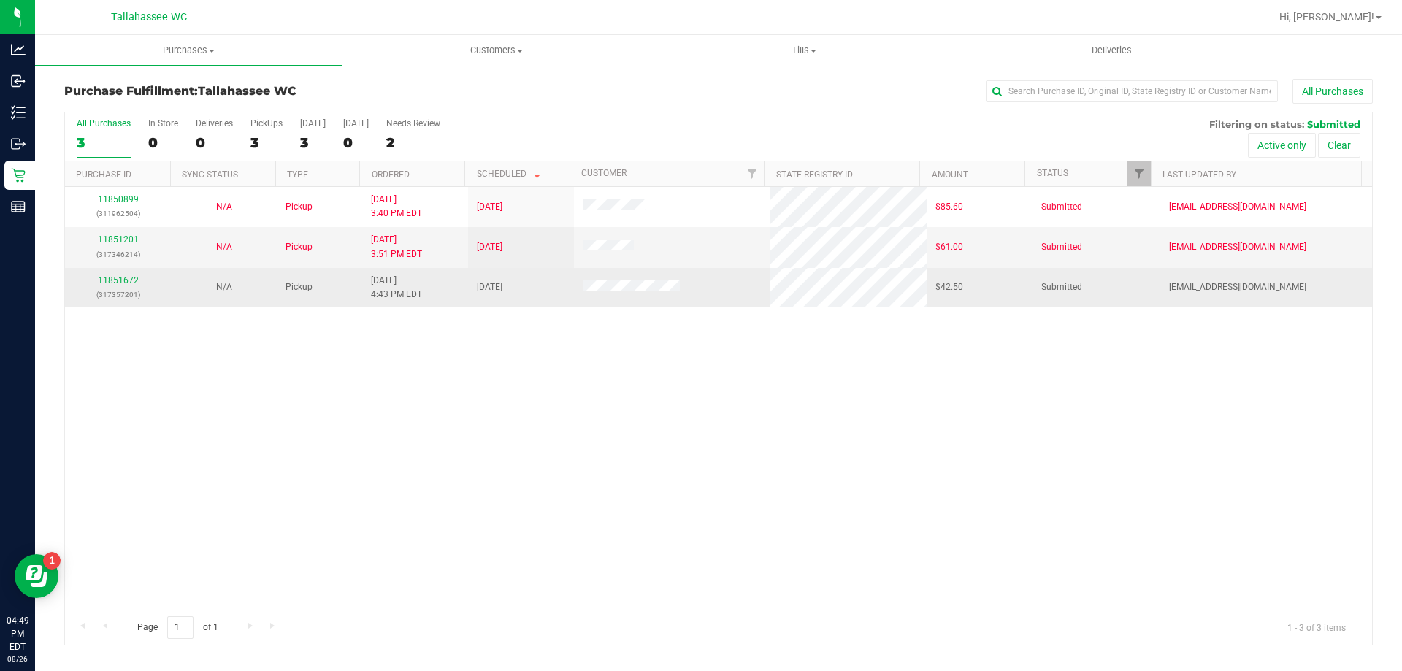
click at [123, 282] on link "11851672" at bounding box center [118, 280] width 41 height 10
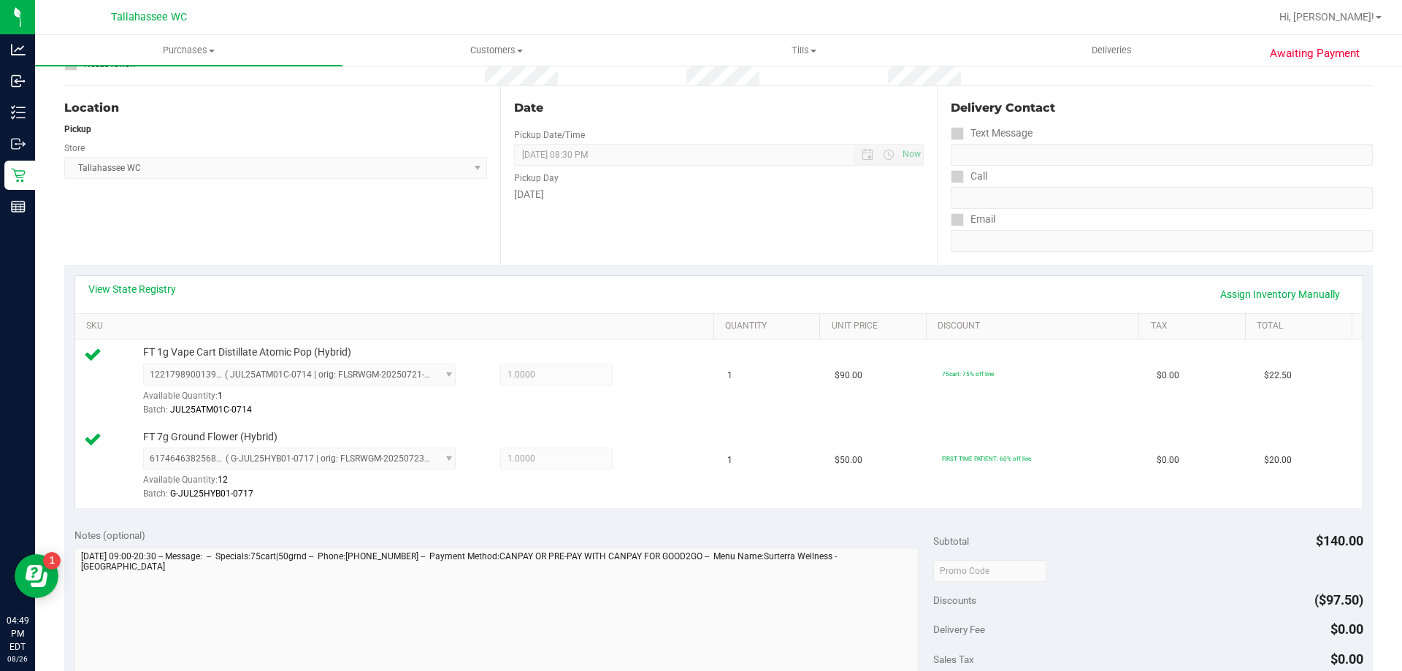
scroll to position [365, 0]
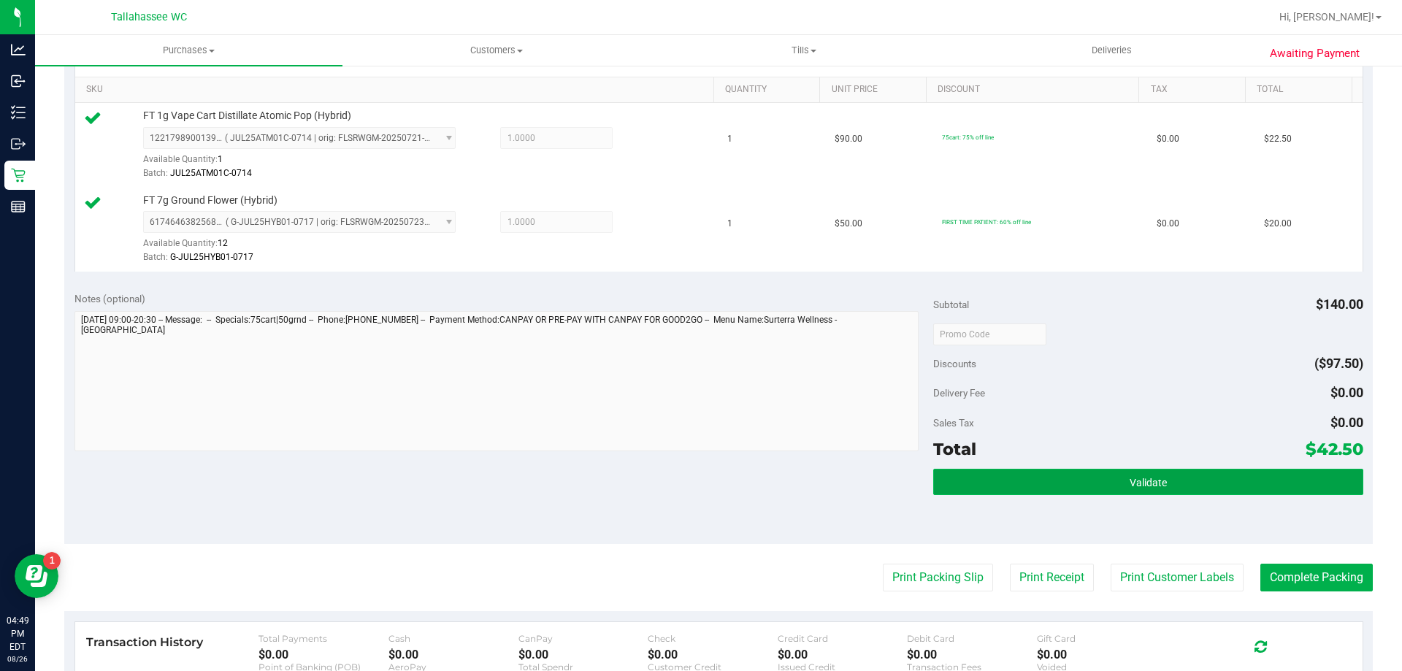
click at [969, 480] on button "Validate" at bounding box center [1147, 482] width 429 height 26
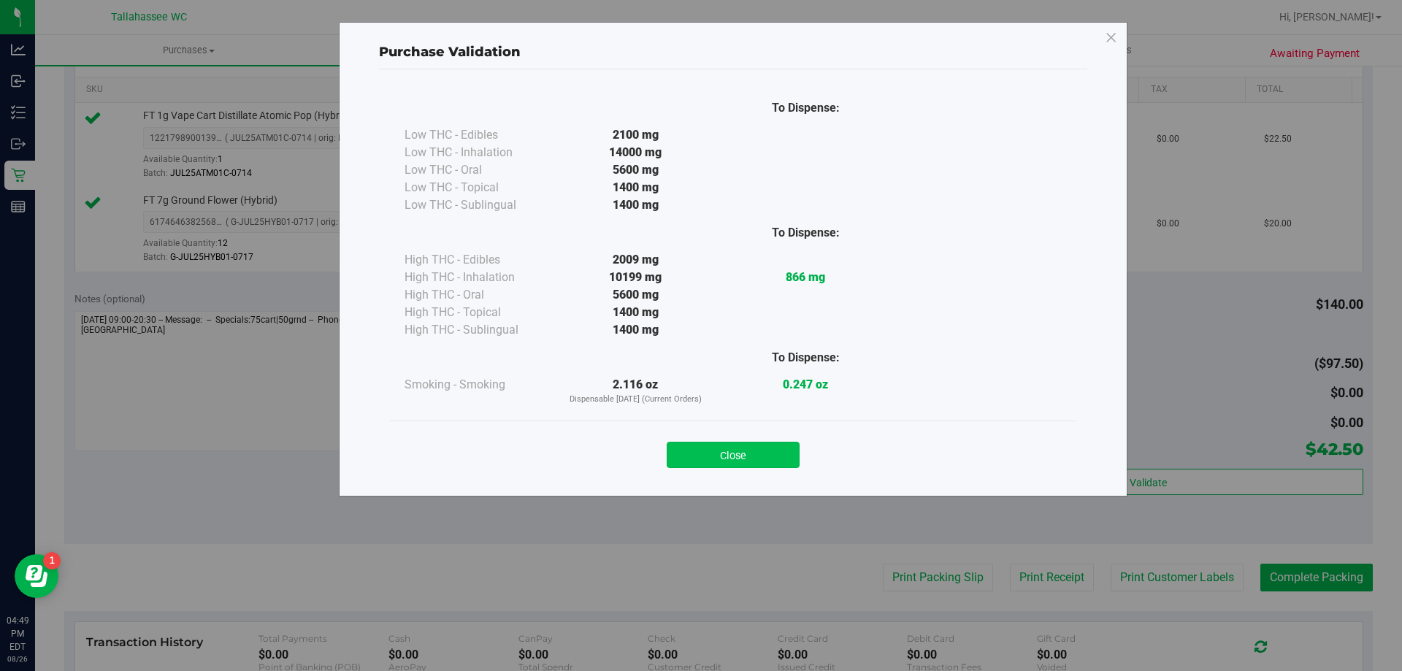
click at [784, 461] on button "Close" at bounding box center [732, 455] width 133 height 26
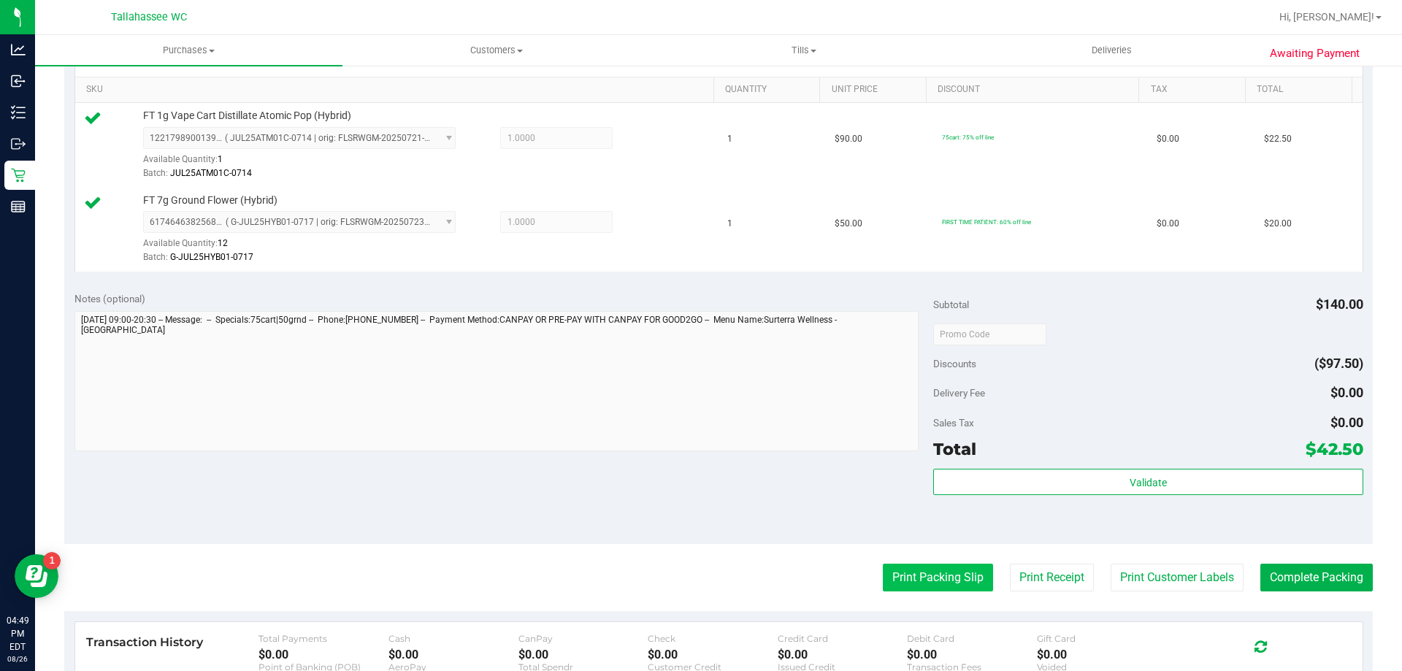
click at [919, 585] on button "Print Packing Slip" at bounding box center [938, 578] width 110 height 28
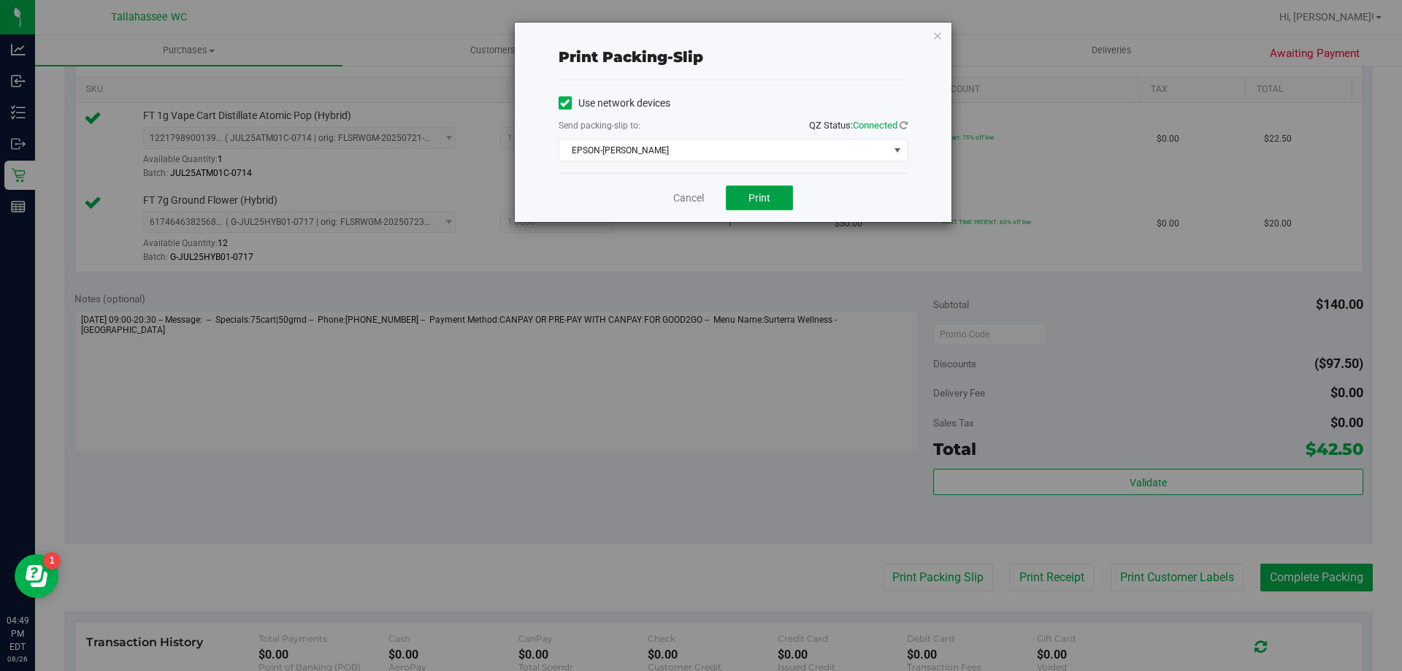
click at [731, 201] on button "Print" at bounding box center [759, 197] width 67 height 25
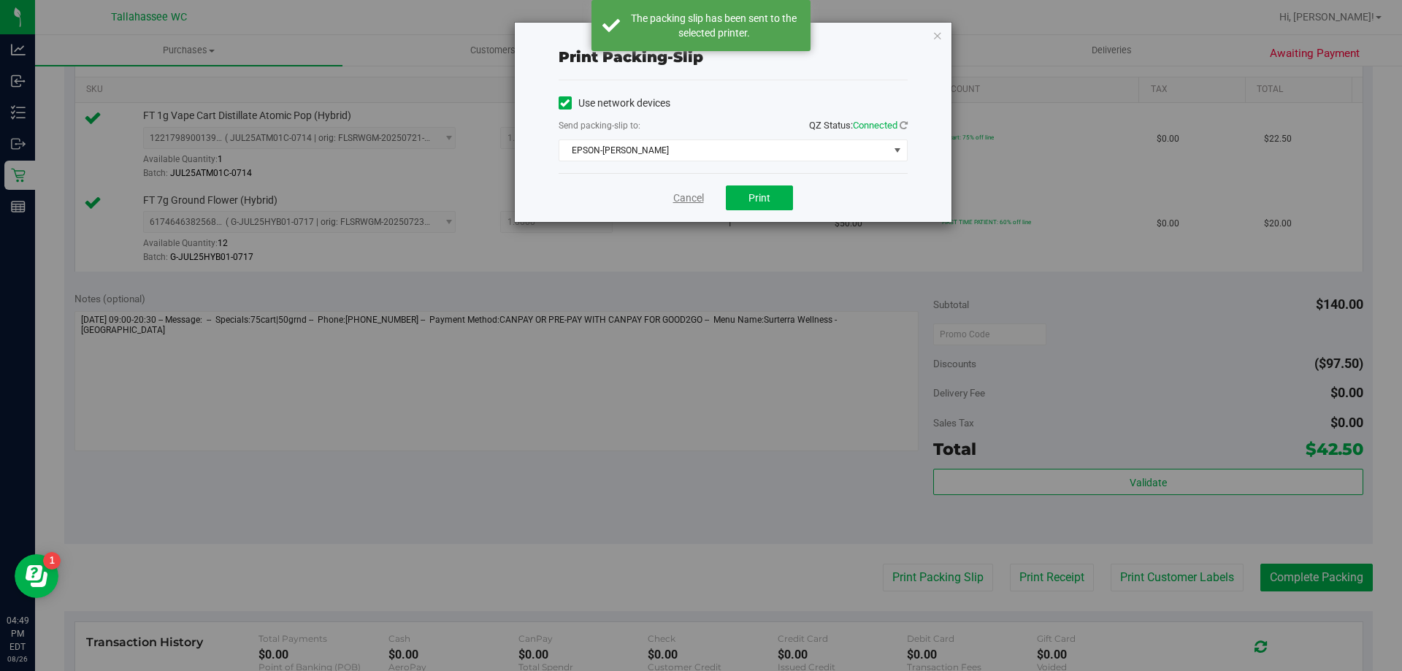
click at [693, 198] on link "Cancel" at bounding box center [688, 198] width 31 height 15
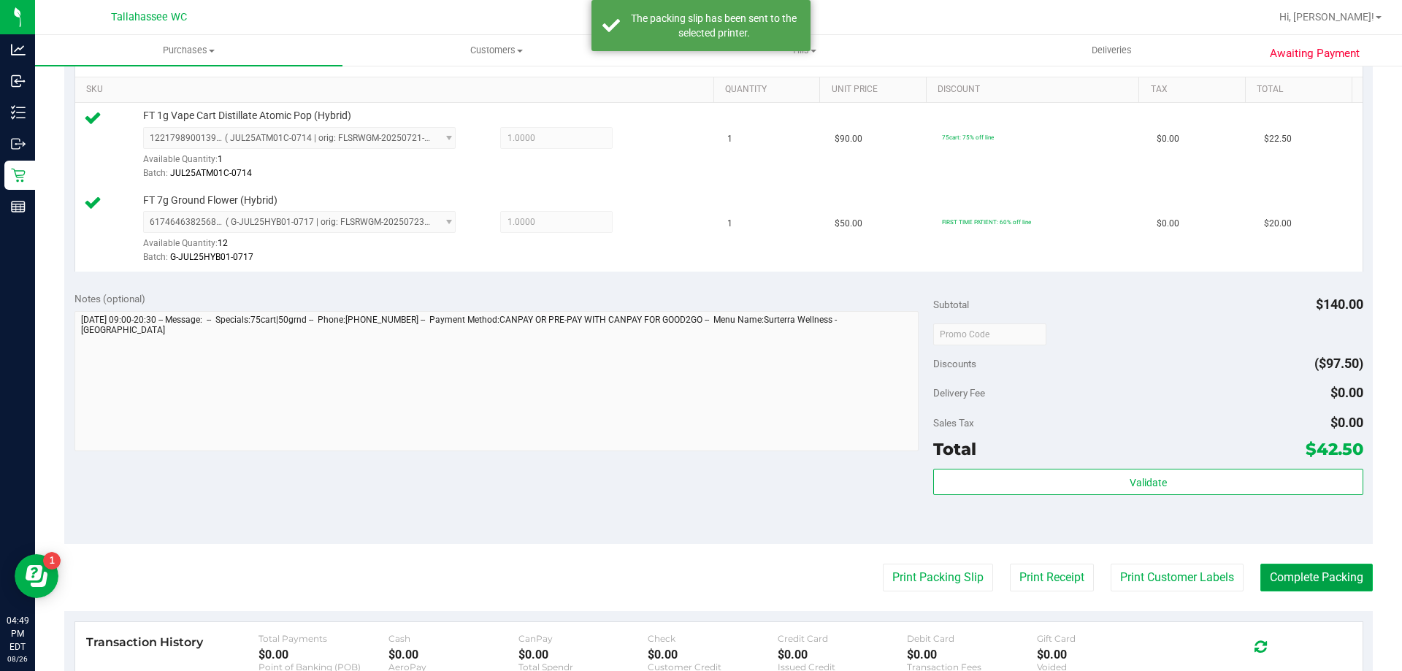
click at [1335, 574] on button "Complete Packing" at bounding box center [1316, 578] width 112 height 28
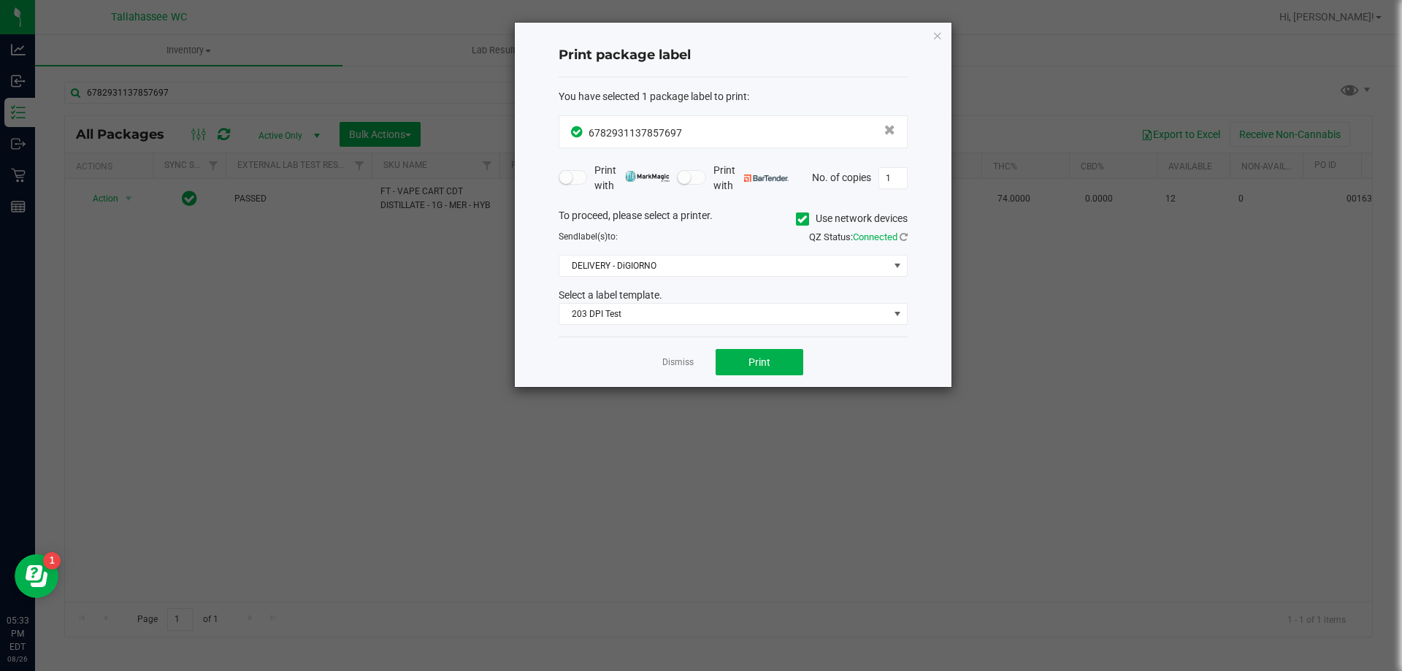
click at [1370, 15] on ngb-modal-window "Print package label You have selected 1 package label to print : 67829311378576…" at bounding box center [706, 335] width 1412 height 671
click at [936, 36] on icon "button" at bounding box center [937, 35] width 10 height 18
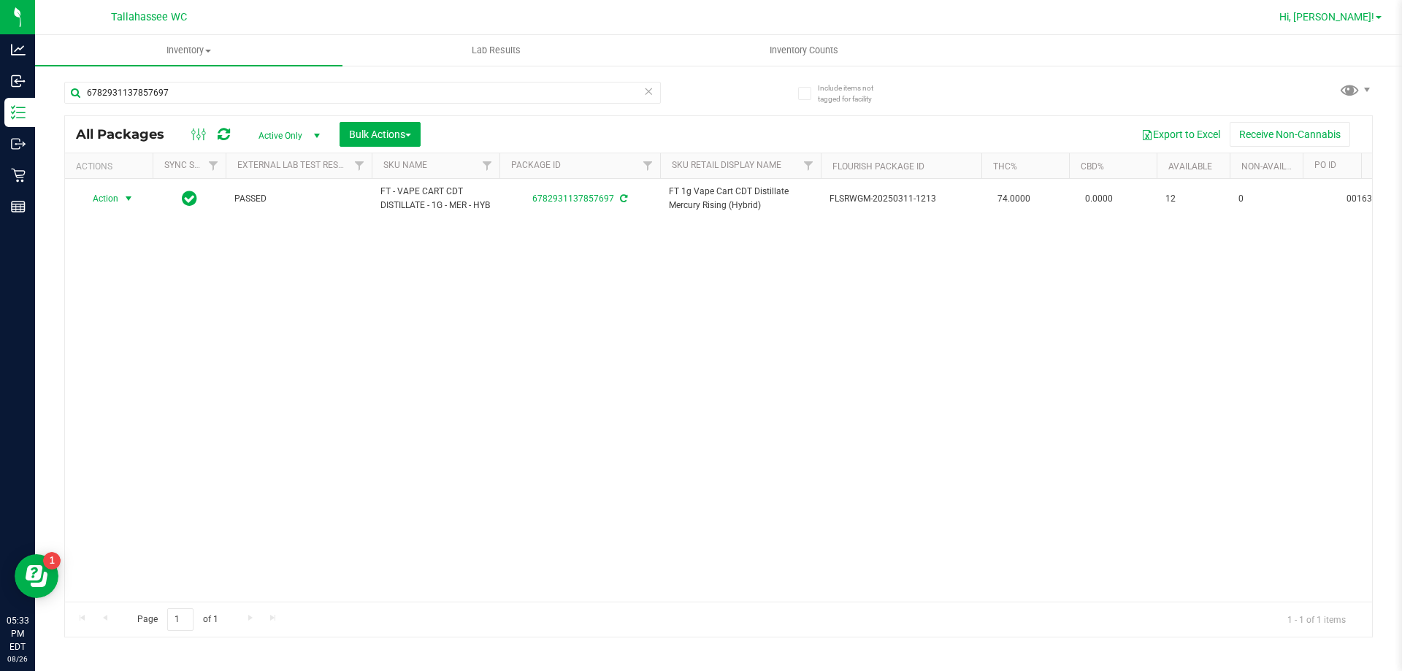
click at [1329, 19] on span "Hi, [PERSON_NAME]!" at bounding box center [1326, 17] width 95 height 12
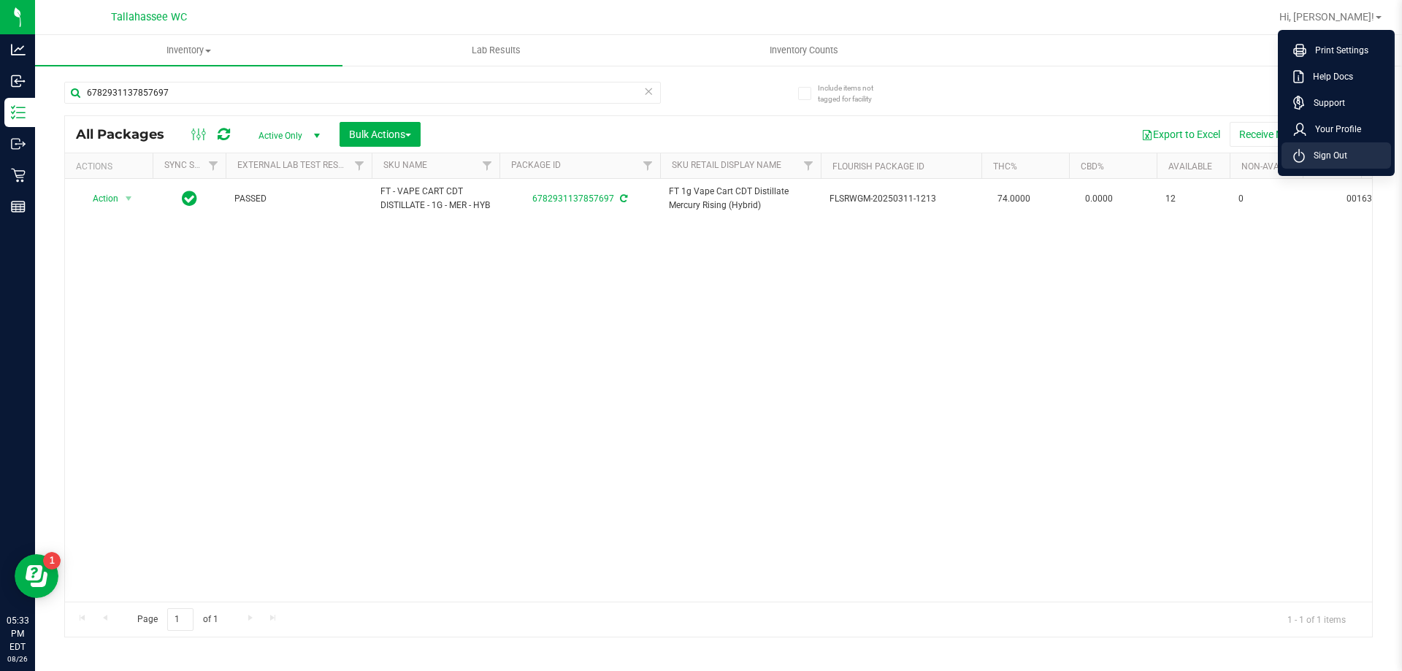
click at [1315, 151] on span "Sign Out" at bounding box center [1325, 155] width 42 height 15
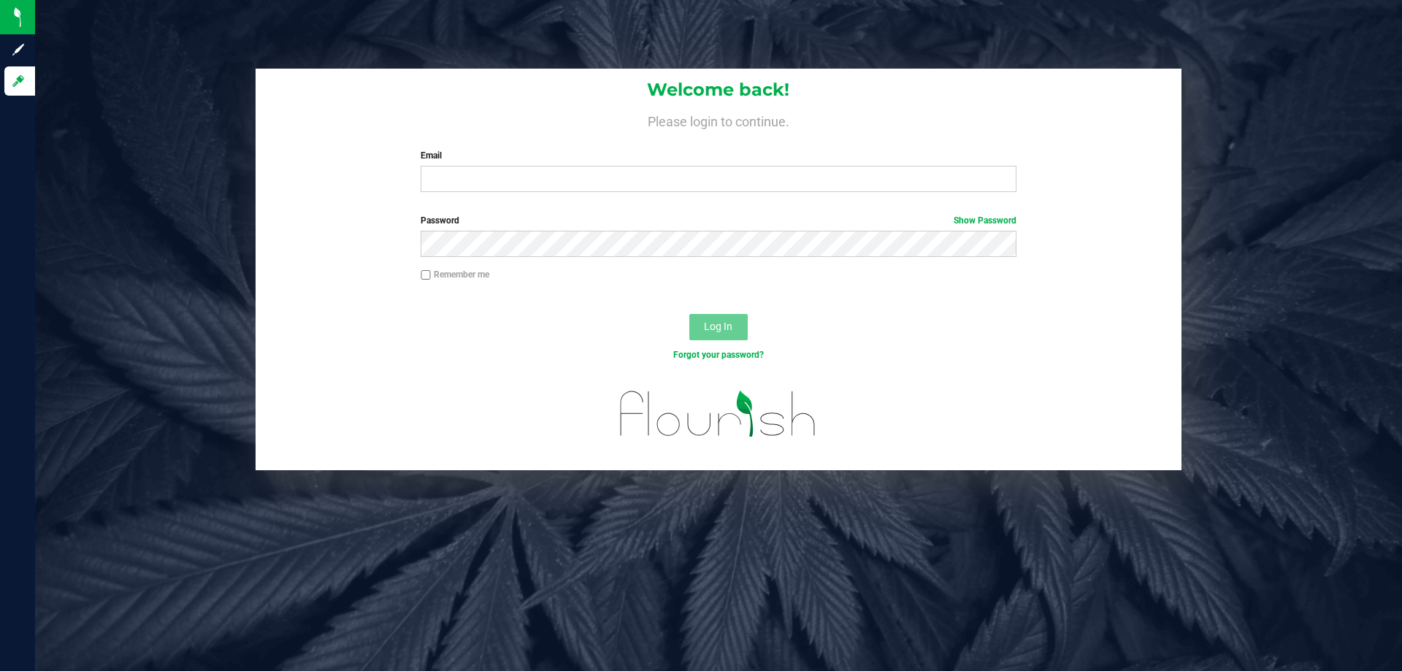
drag, startPoint x: 1355, startPoint y: 0, endPoint x: 1082, endPoint y: 318, distance: 419.3
click at [1082, 318] on div "Log In" at bounding box center [718, 331] width 926 height 49
